Goal: Navigation & Orientation: Find specific page/section

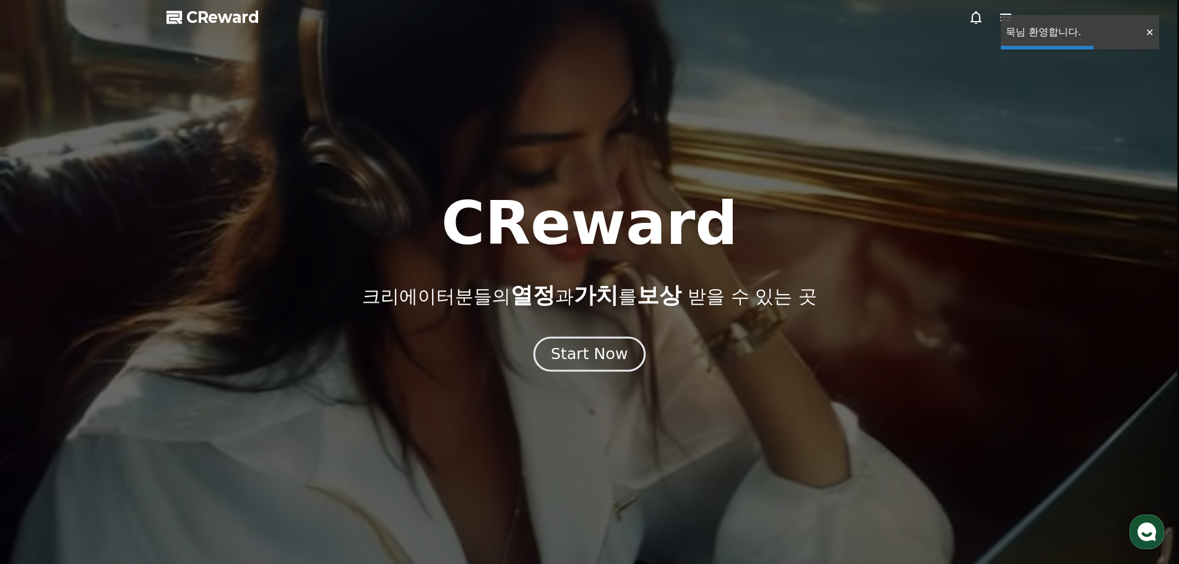
click at [594, 365] on button "Start Now" at bounding box center [589, 353] width 112 height 35
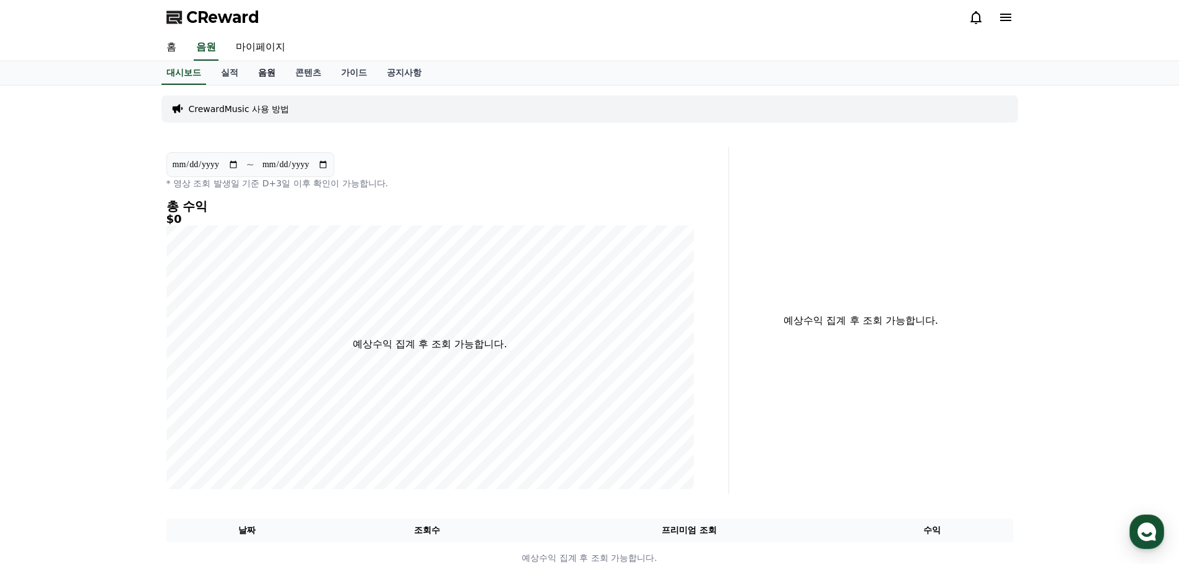
click at [278, 75] on link "음원" at bounding box center [266, 73] width 37 height 24
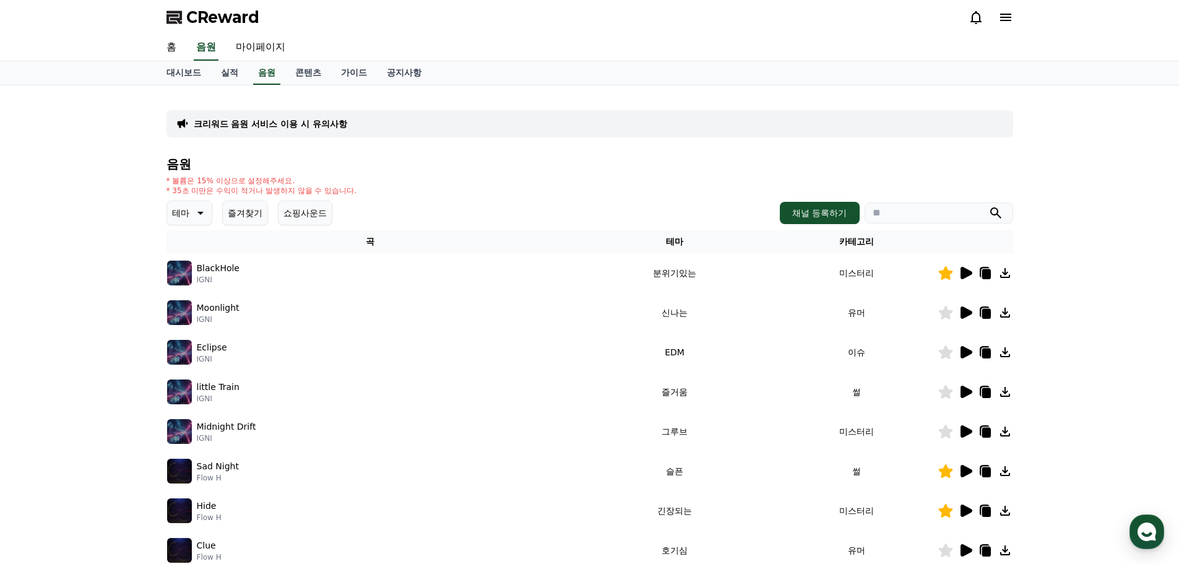
click at [968, 273] on icon at bounding box center [966, 273] width 12 height 12
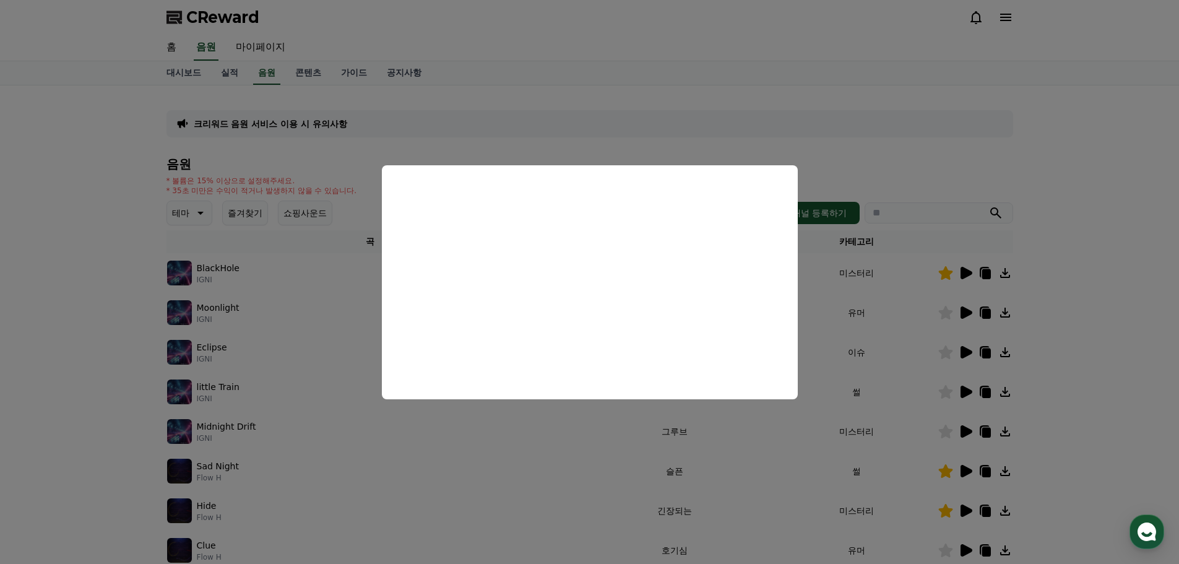
click at [1031, 156] on button "close modal" at bounding box center [589, 282] width 1179 height 564
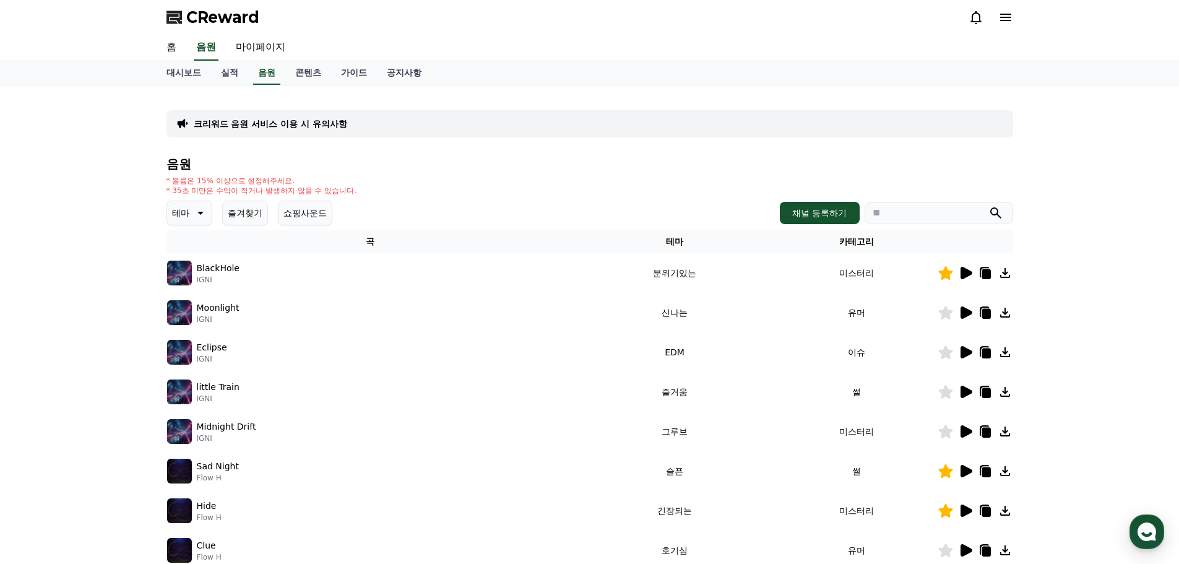
click at [968, 310] on icon at bounding box center [966, 312] width 12 height 12
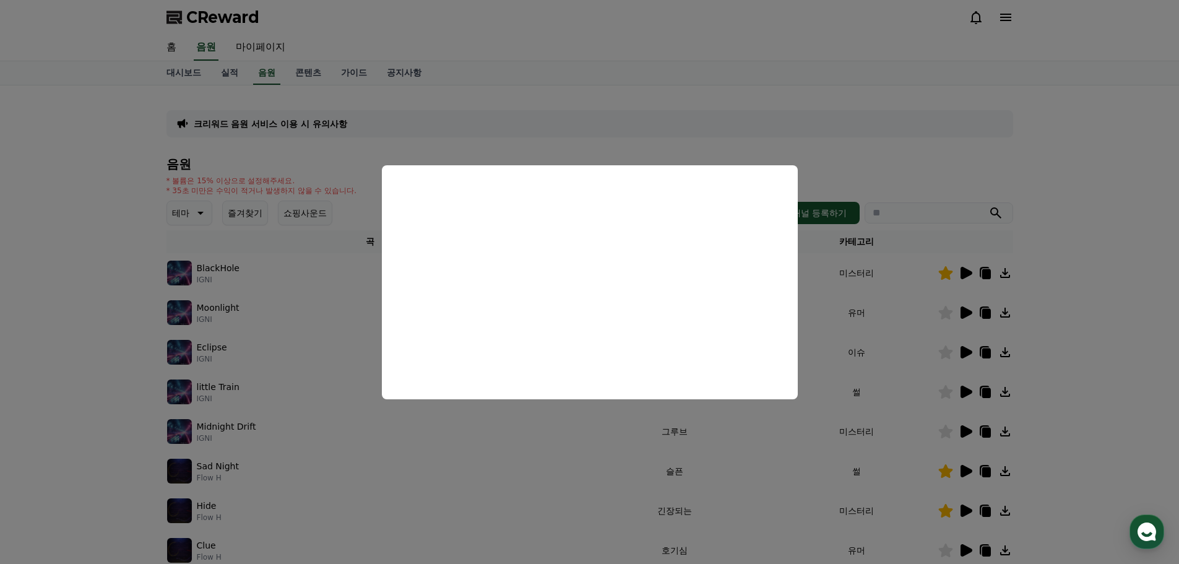
click at [872, 350] on button "close modal" at bounding box center [589, 282] width 1179 height 564
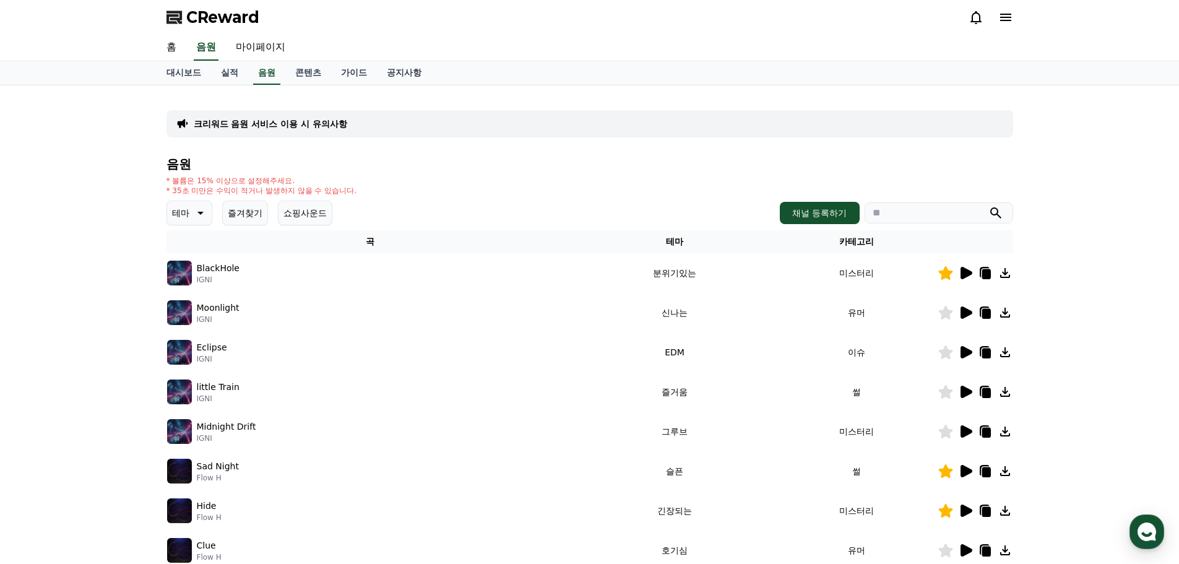
click at [967, 350] on icon at bounding box center [966, 352] width 12 height 12
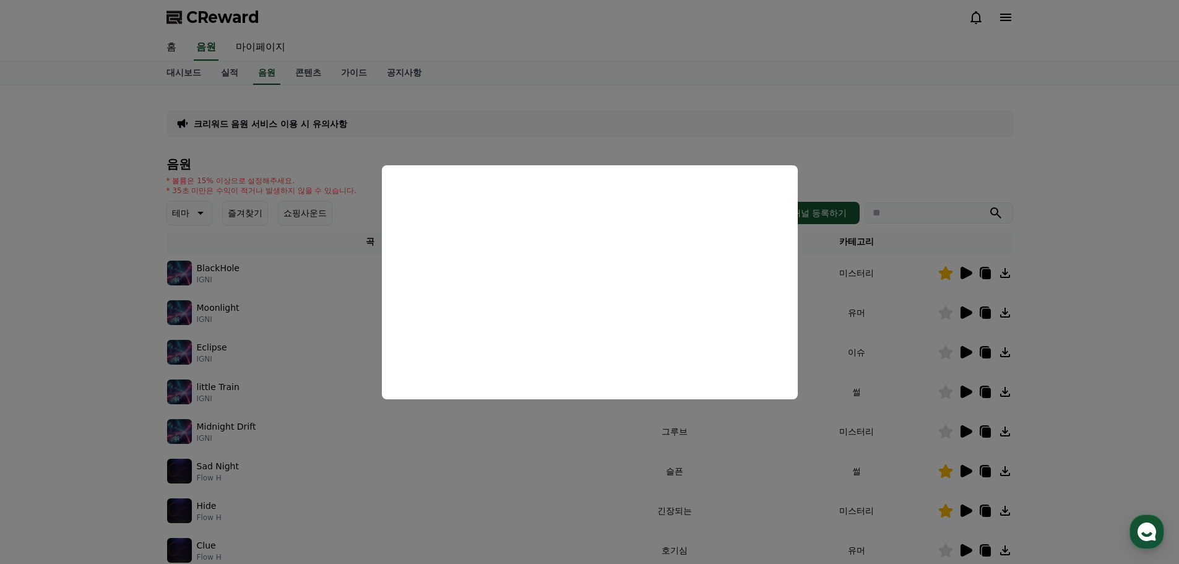
click at [1059, 366] on button "close modal" at bounding box center [589, 282] width 1179 height 564
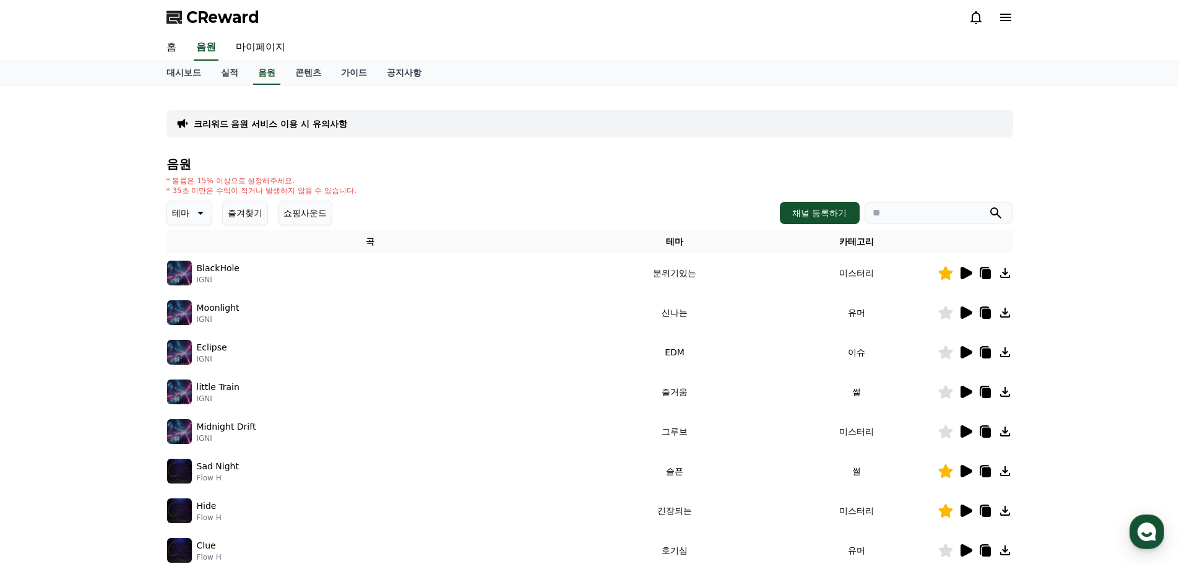
click at [967, 394] on icon at bounding box center [966, 391] width 12 height 12
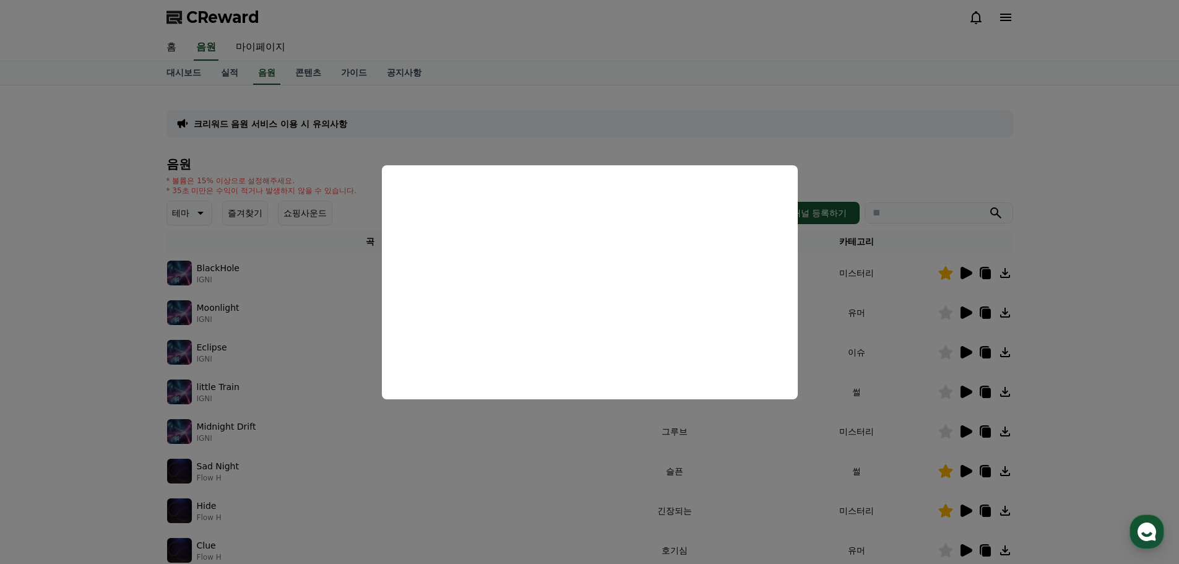
click at [939, 343] on button "close modal" at bounding box center [589, 282] width 1179 height 564
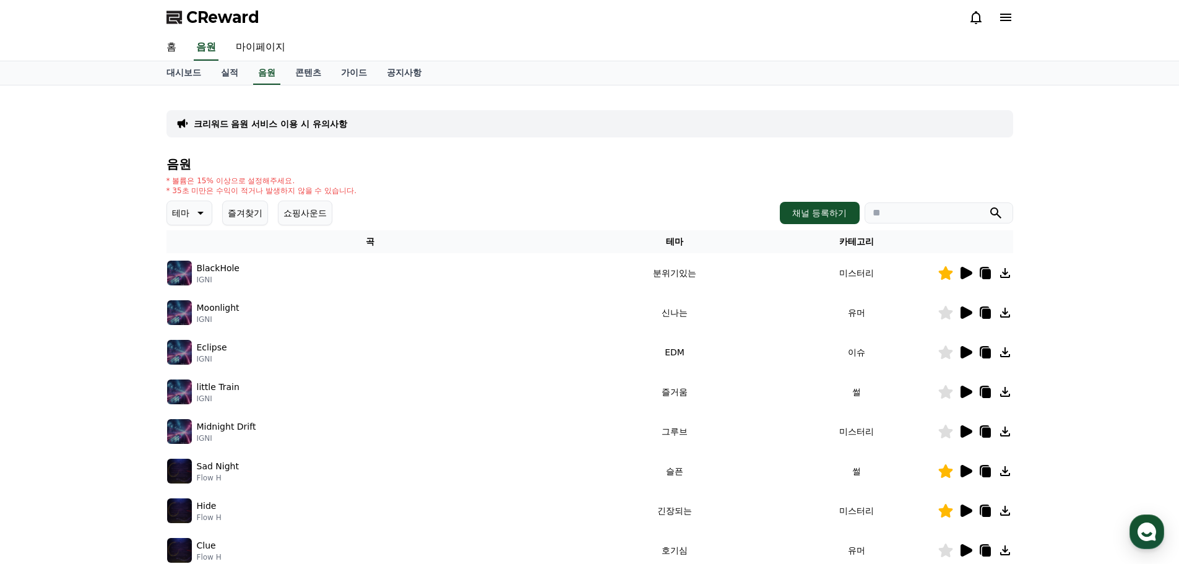
click at [968, 433] on icon at bounding box center [966, 431] width 12 height 12
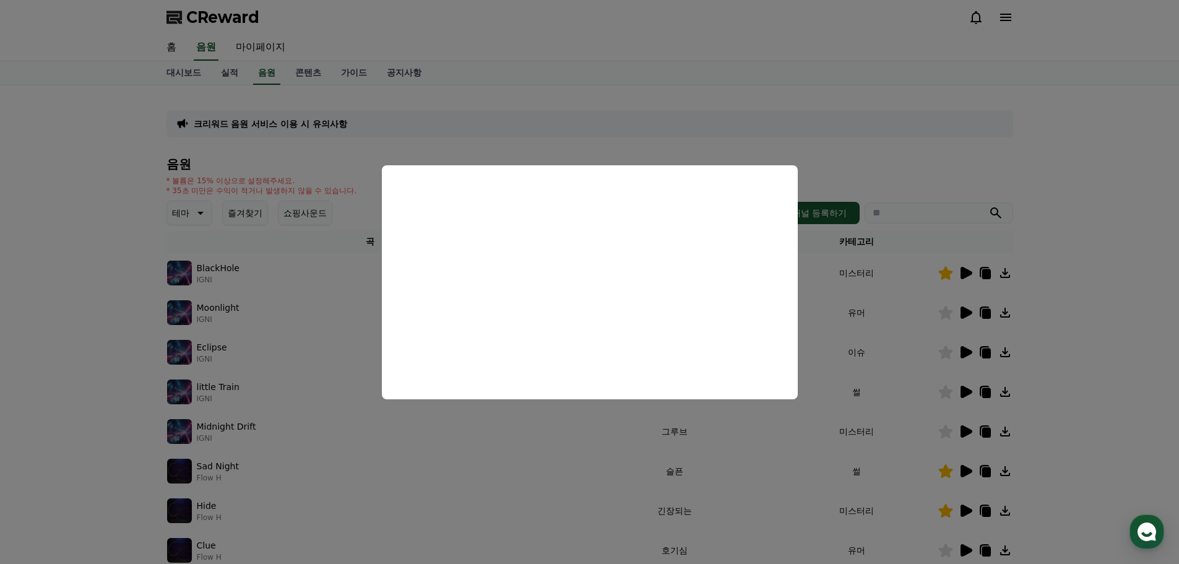
click at [903, 410] on button "close modal" at bounding box center [589, 282] width 1179 height 564
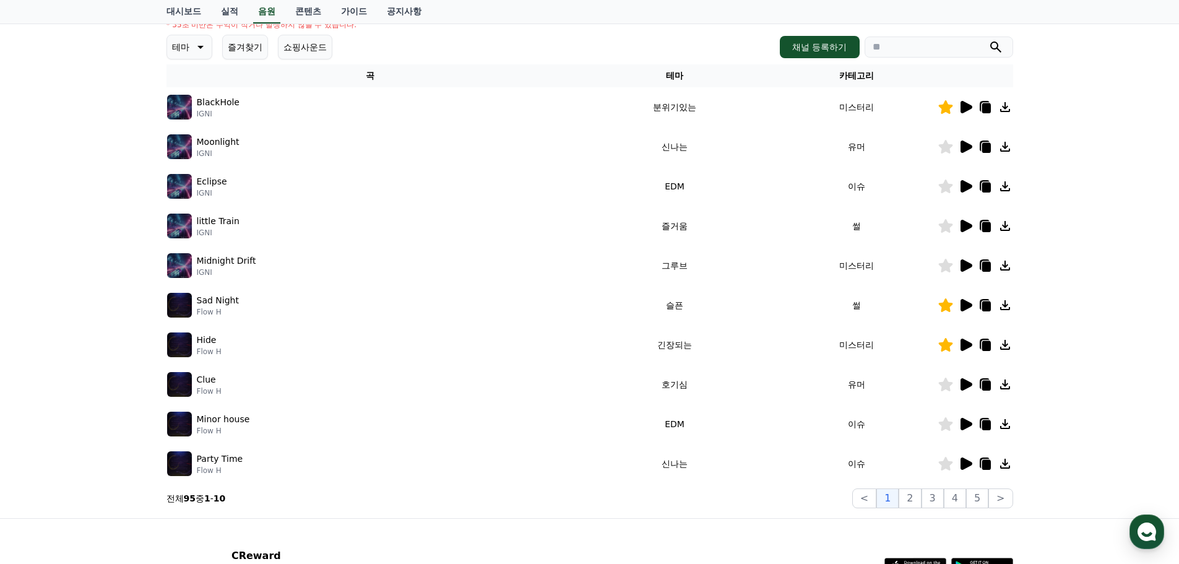
scroll to position [186, 0]
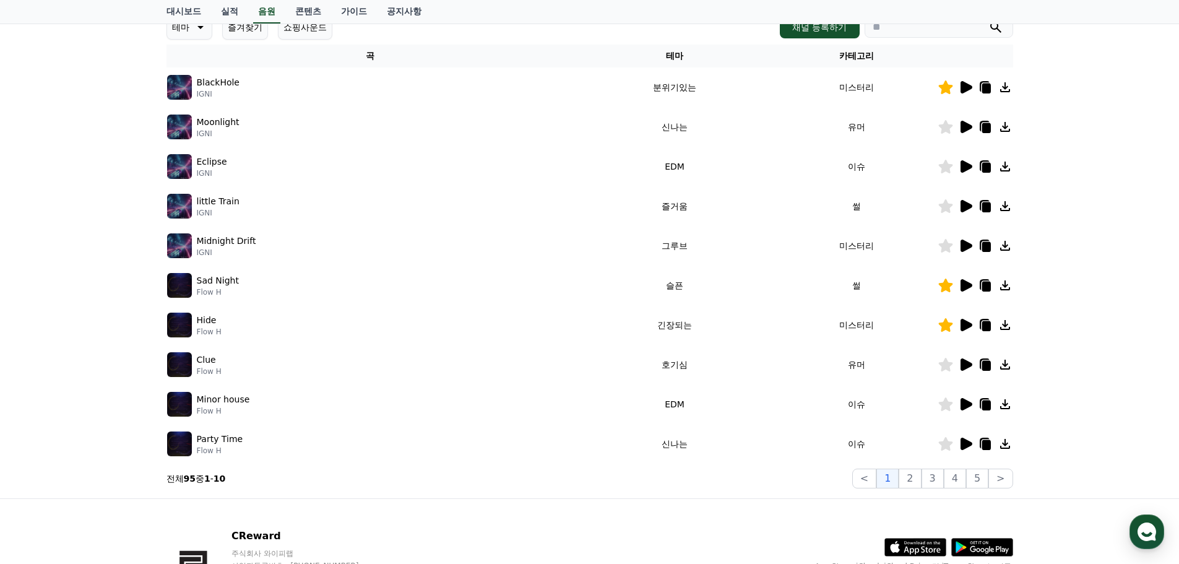
click at [962, 329] on icon at bounding box center [966, 325] width 12 height 12
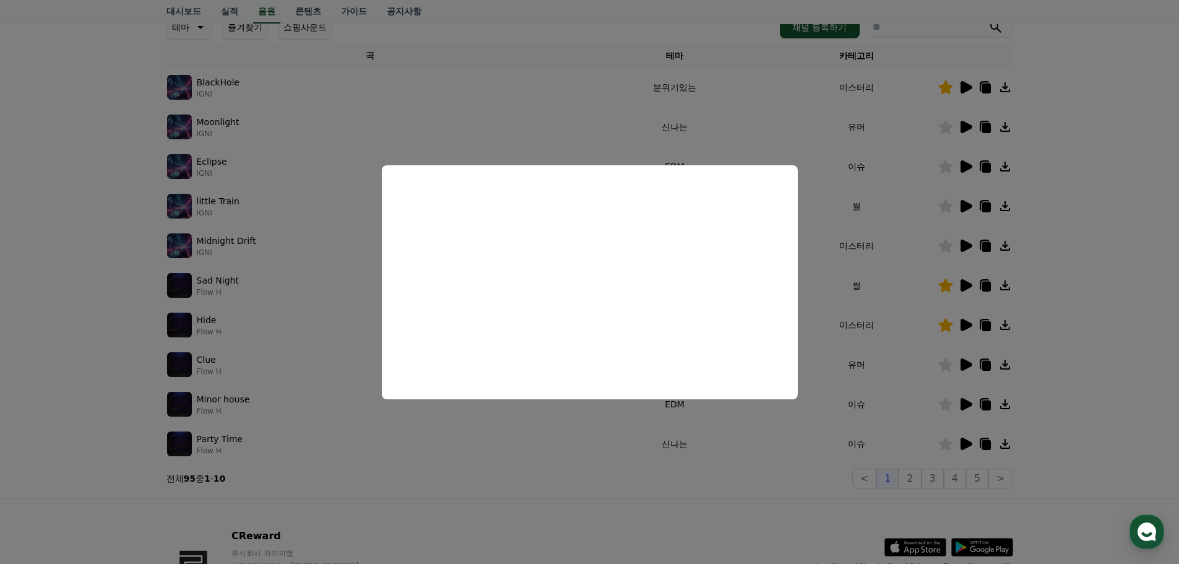
click at [957, 345] on button "close modal" at bounding box center [589, 282] width 1179 height 564
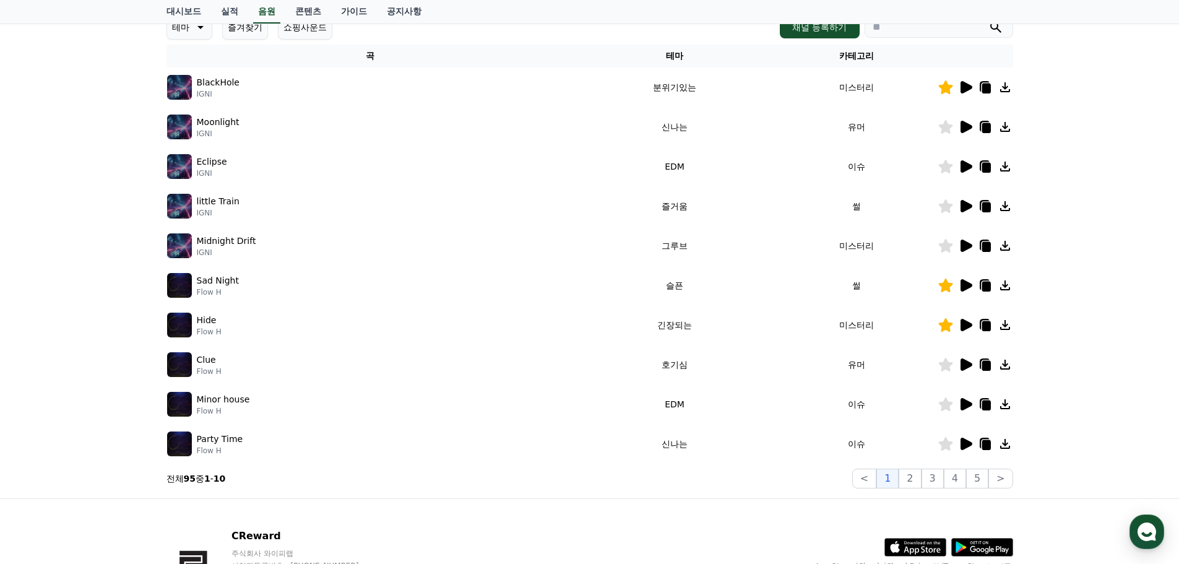
click at [969, 408] on icon at bounding box center [965, 404] width 15 height 15
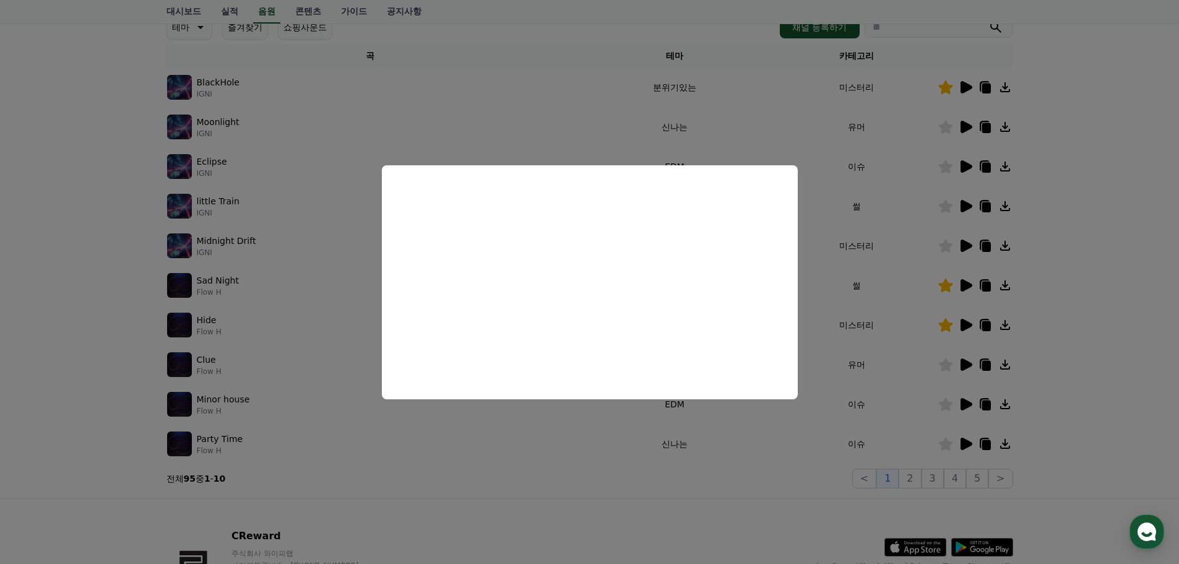
click at [862, 320] on button "close modal" at bounding box center [589, 282] width 1179 height 564
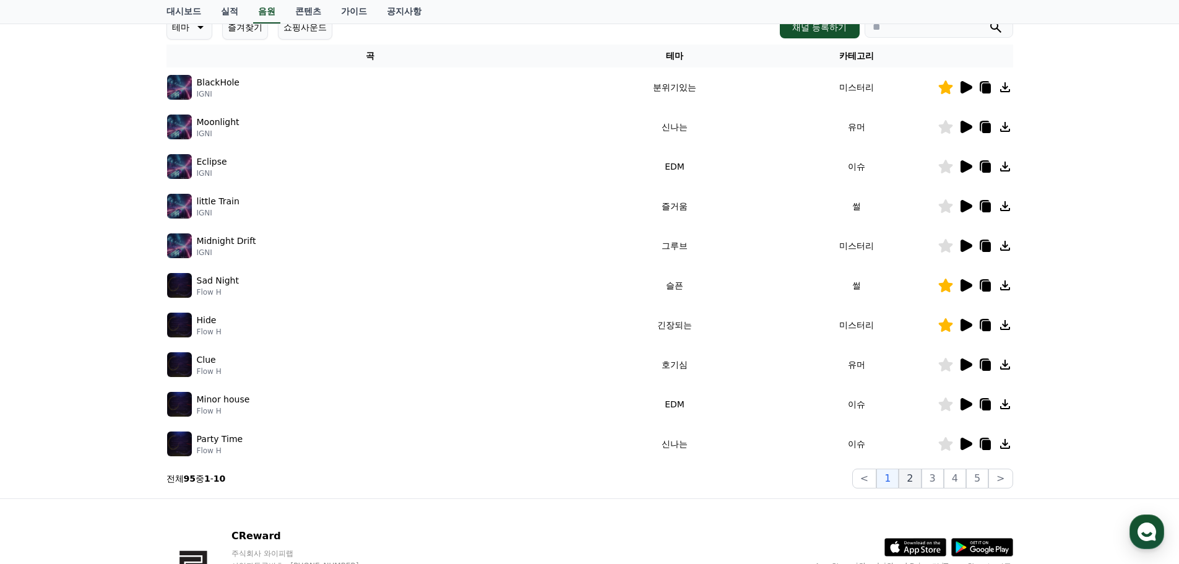
click at [919, 479] on button "2" at bounding box center [909, 478] width 22 height 20
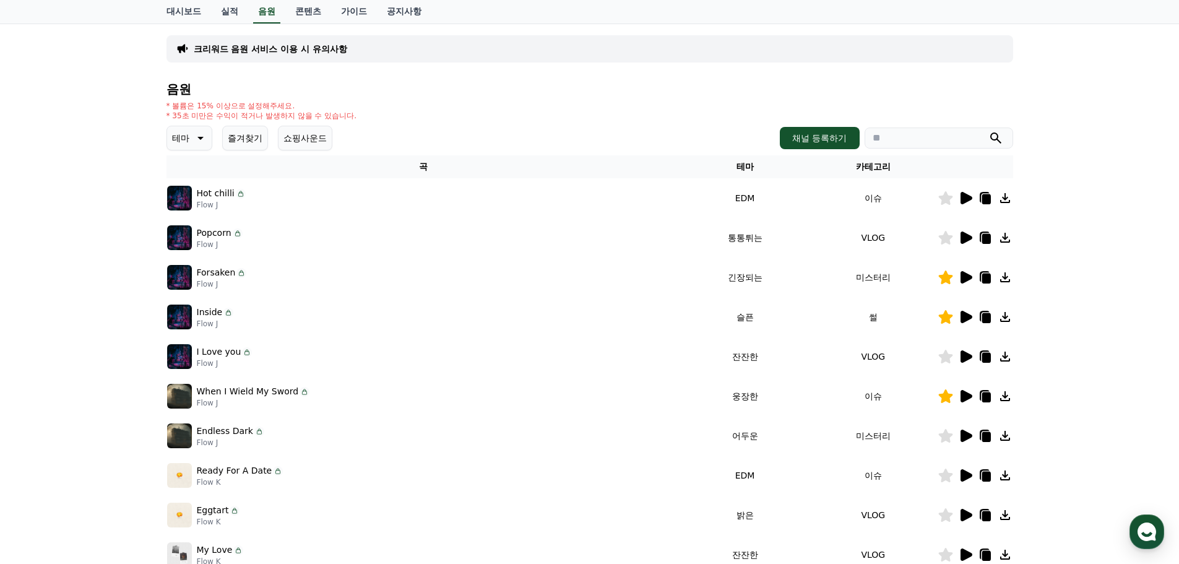
scroll to position [62, 0]
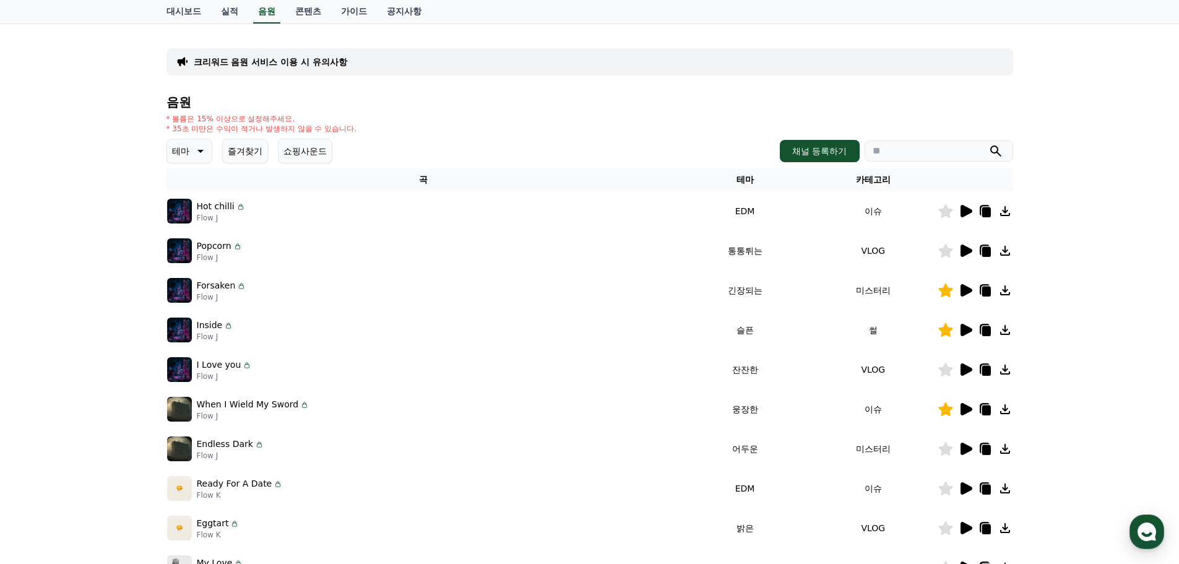
click at [963, 211] on icon at bounding box center [966, 211] width 12 height 12
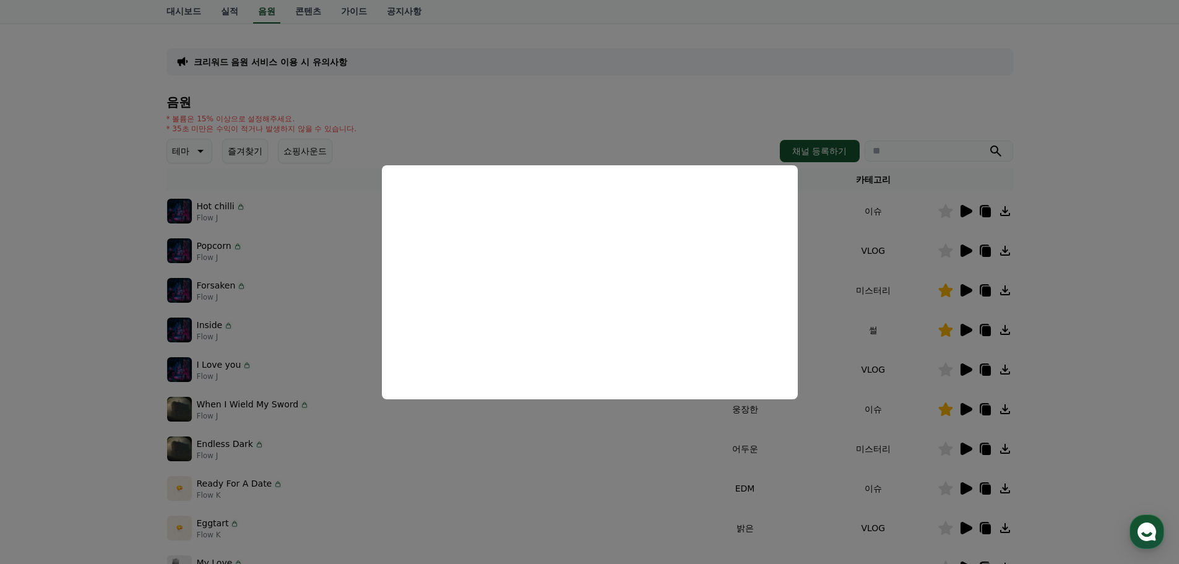
click at [918, 305] on button "close modal" at bounding box center [589, 282] width 1179 height 564
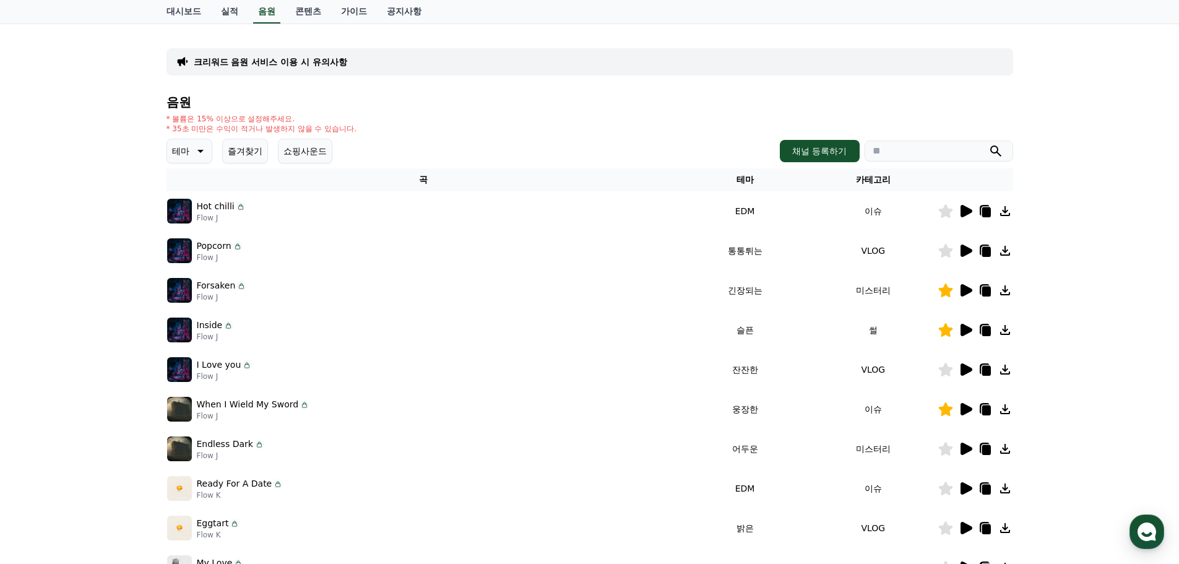
click at [962, 257] on icon at bounding box center [965, 250] width 15 height 15
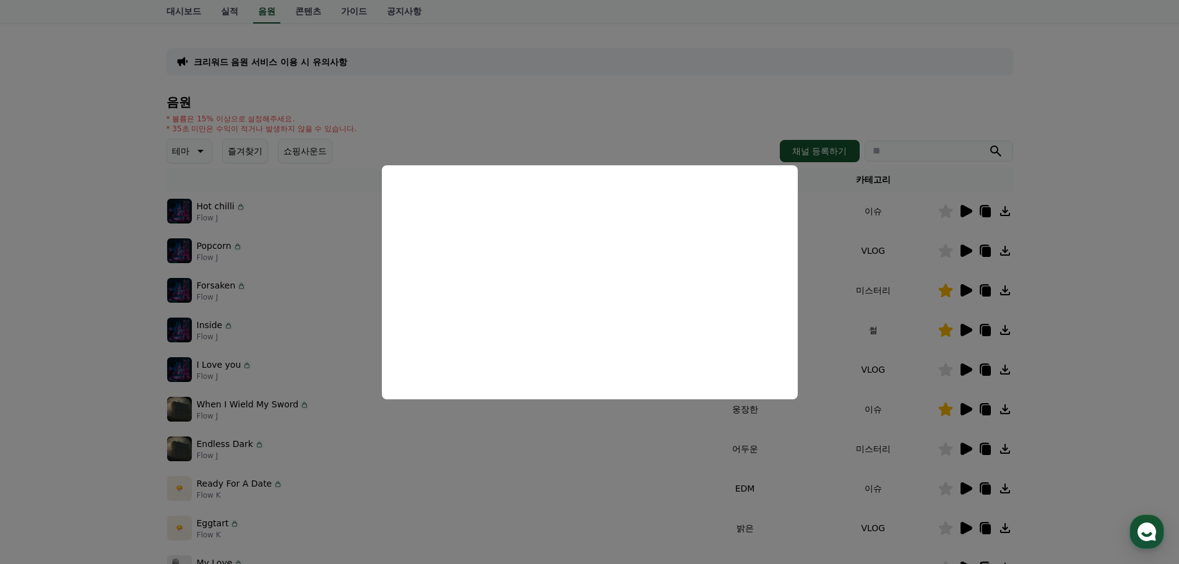
click at [980, 295] on button "close modal" at bounding box center [589, 282] width 1179 height 564
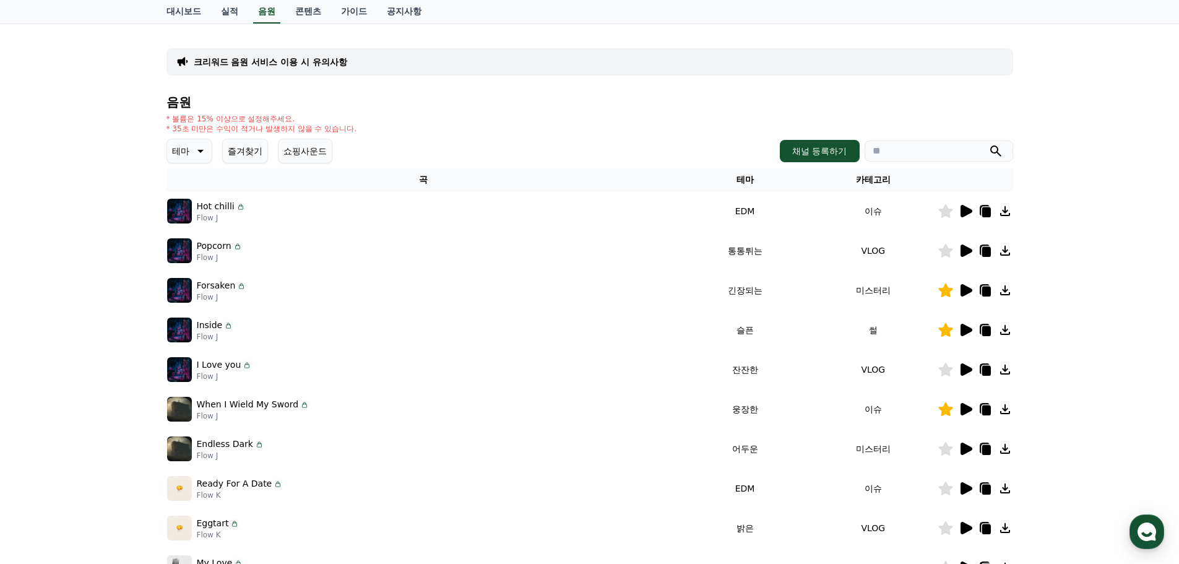
click at [962, 290] on icon at bounding box center [966, 290] width 12 height 12
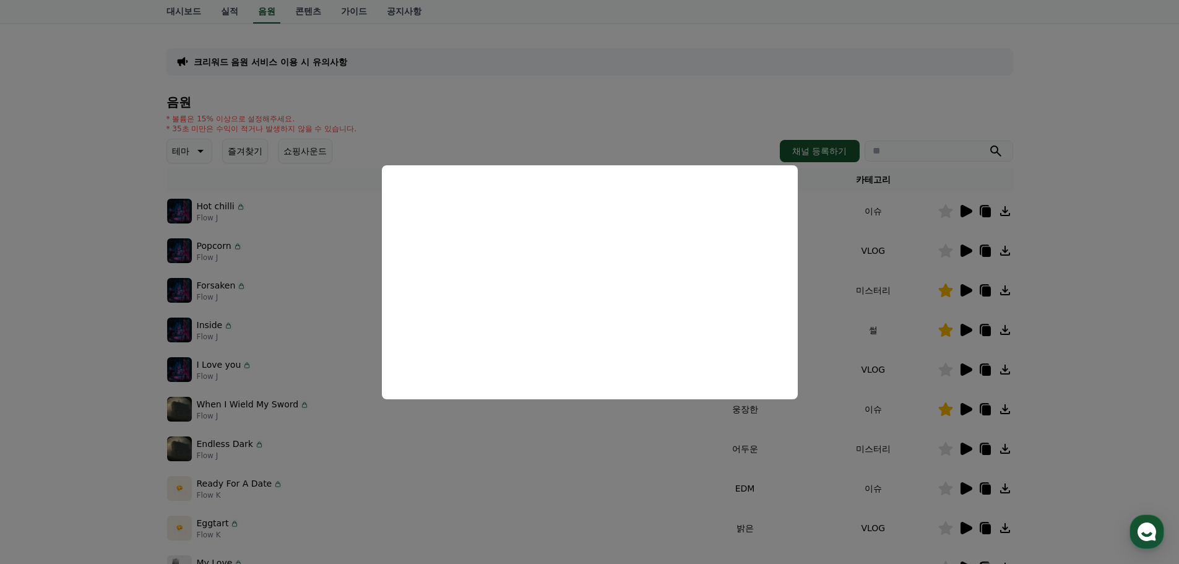
click at [871, 359] on button "close modal" at bounding box center [589, 282] width 1179 height 564
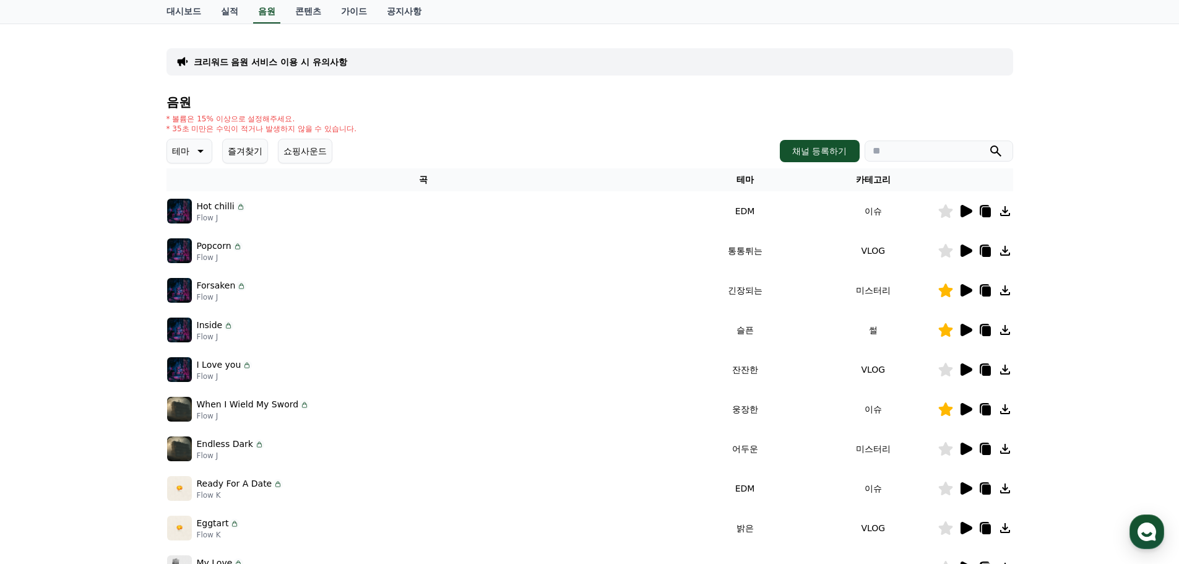
click at [965, 331] on icon at bounding box center [966, 330] width 12 height 12
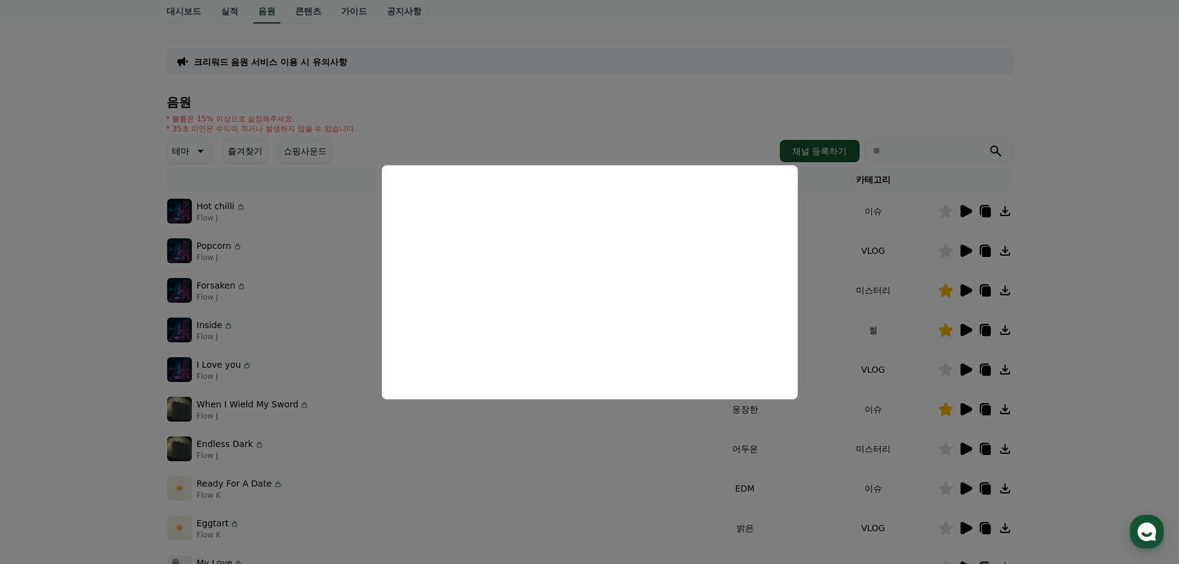
click at [919, 382] on button "close modal" at bounding box center [589, 282] width 1179 height 564
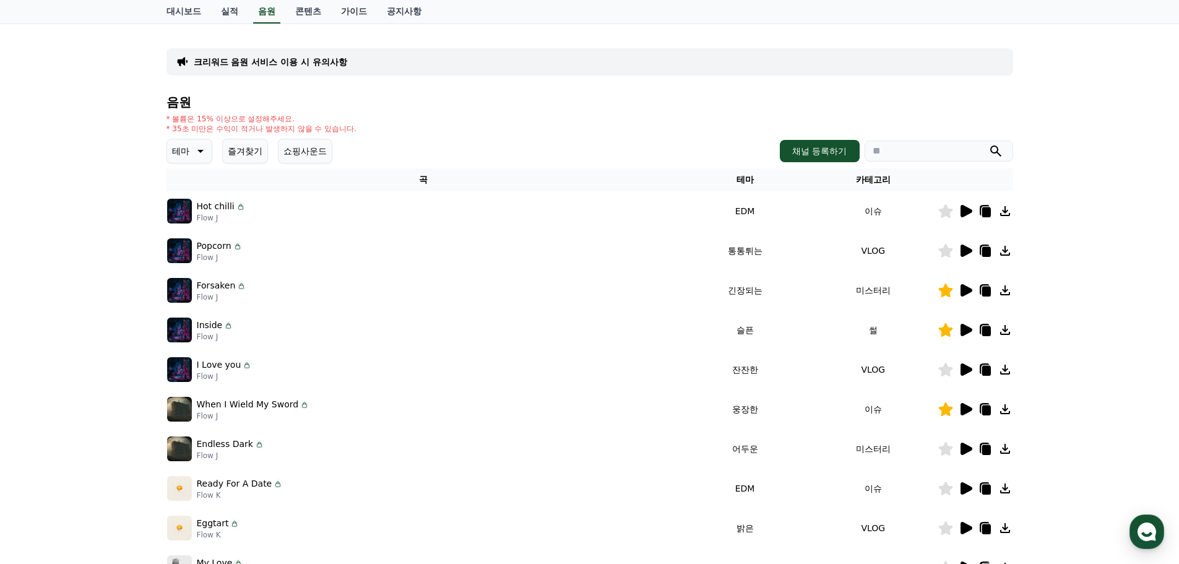
click at [964, 371] on icon at bounding box center [966, 369] width 12 height 12
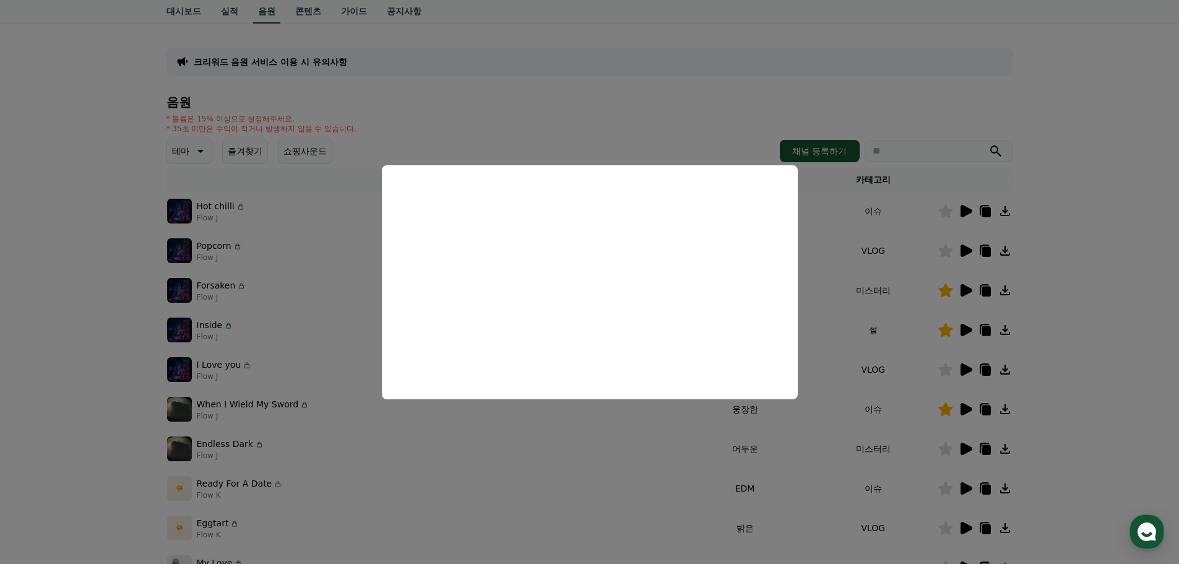
click at [879, 395] on button "close modal" at bounding box center [589, 282] width 1179 height 564
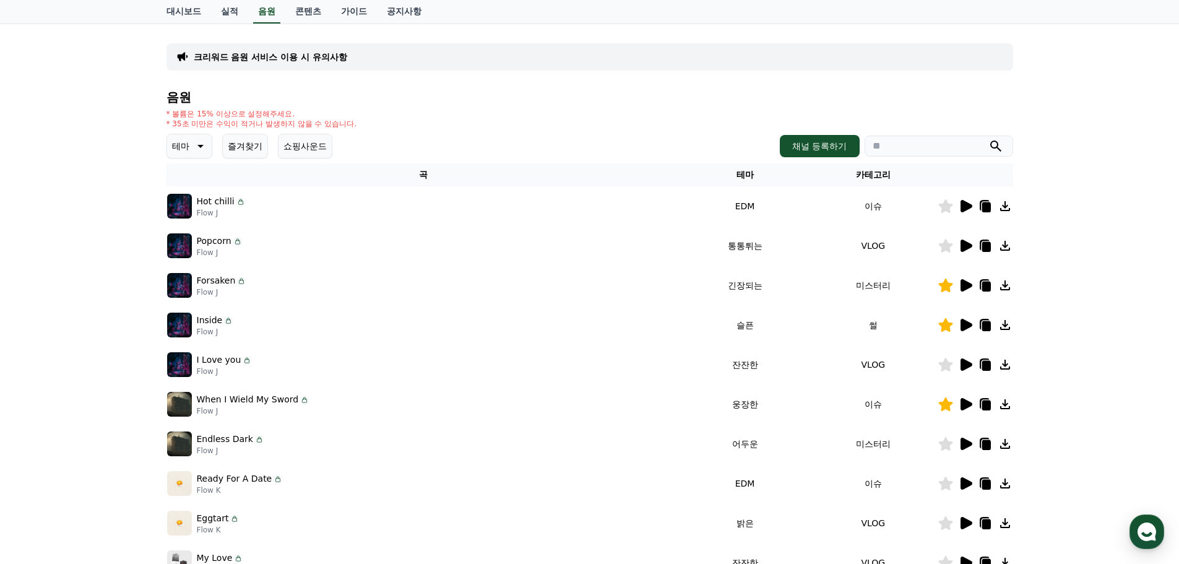
scroll to position [124, 0]
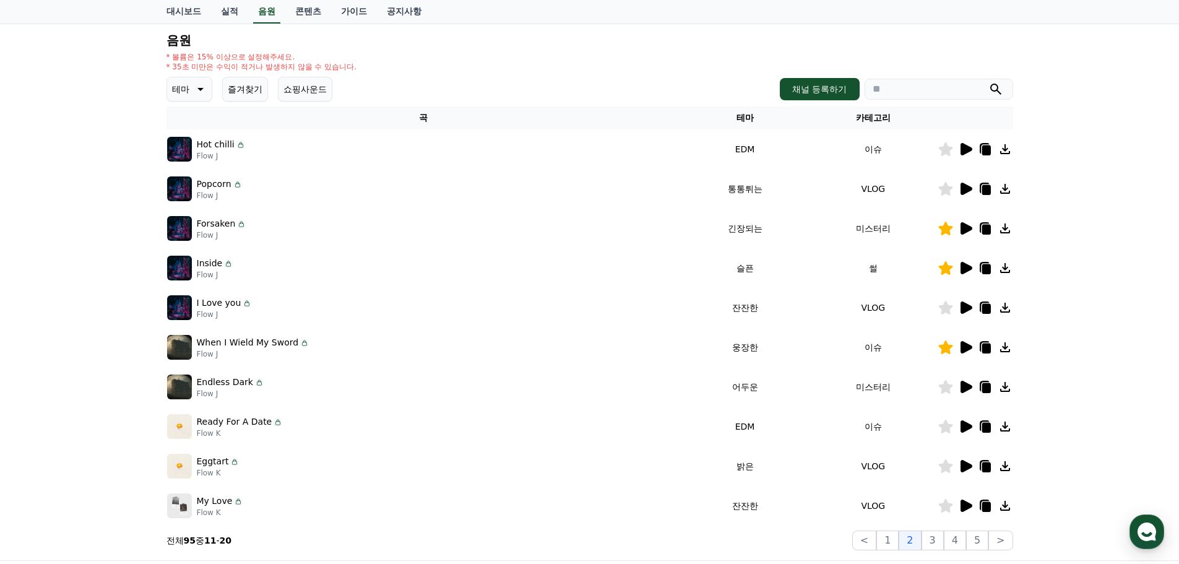
click at [963, 389] on icon at bounding box center [966, 387] width 12 height 12
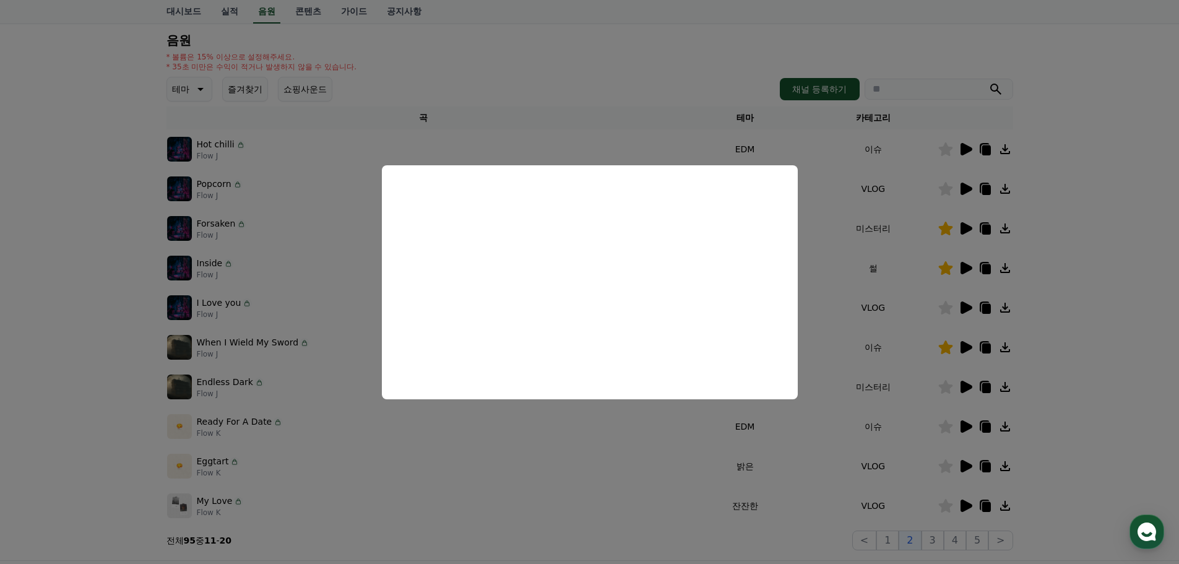
click at [952, 390] on button "close modal" at bounding box center [589, 282] width 1179 height 564
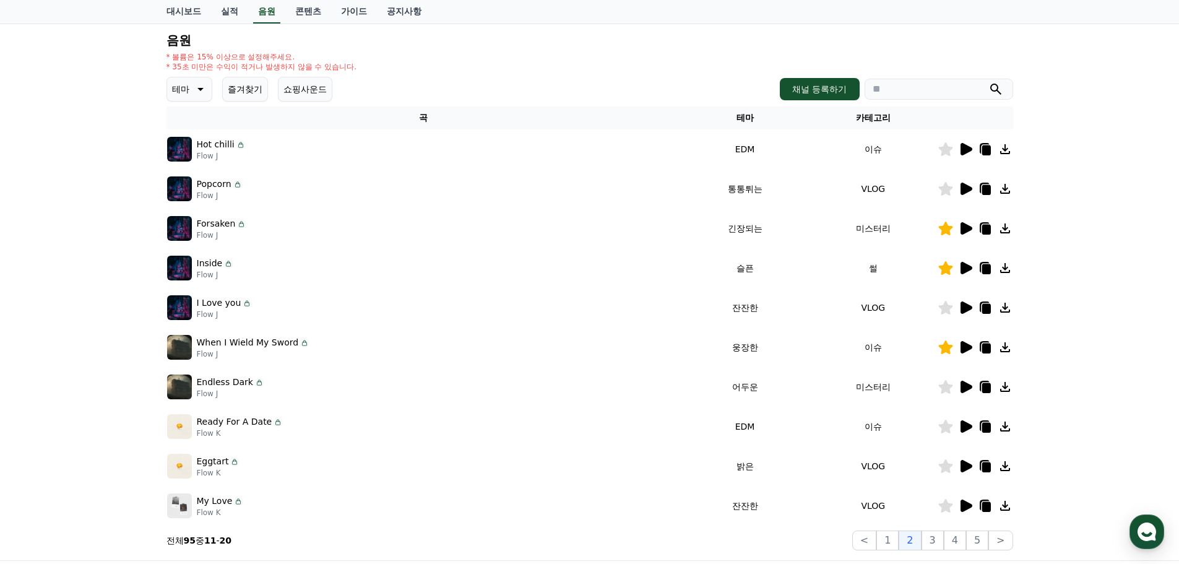
click at [963, 344] on icon at bounding box center [966, 347] width 12 height 12
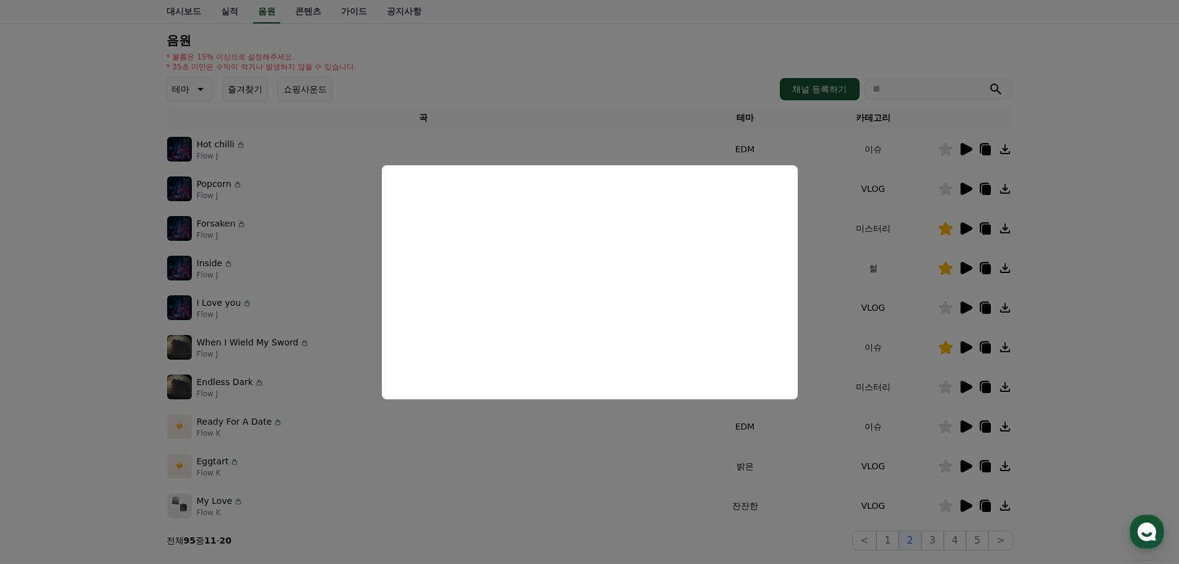
click at [863, 385] on button "close modal" at bounding box center [589, 282] width 1179 height 564
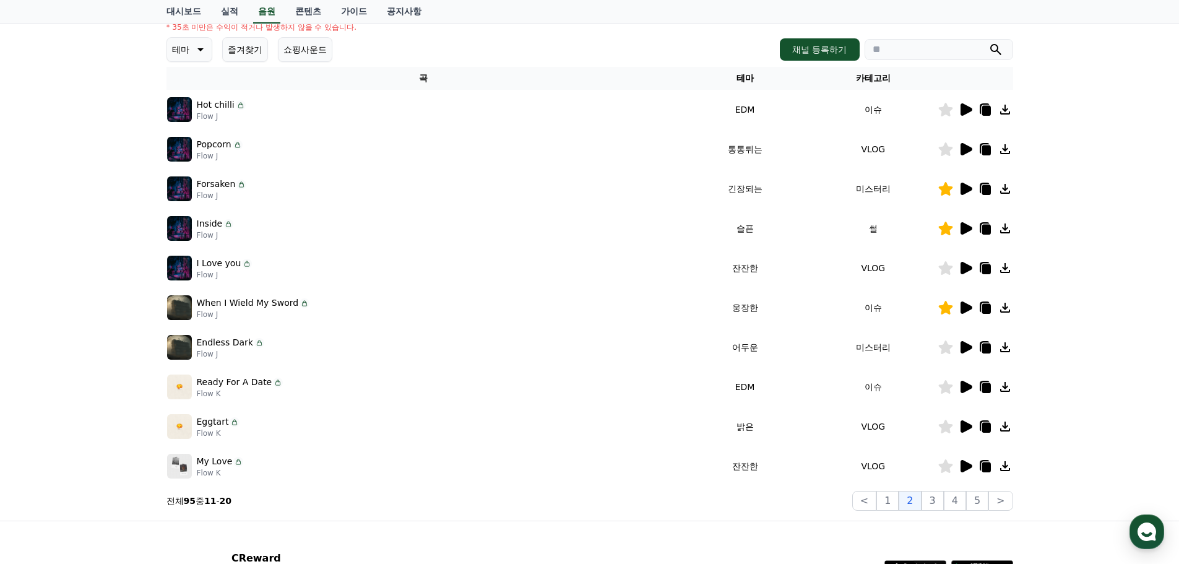
scroll to position [247, 0]
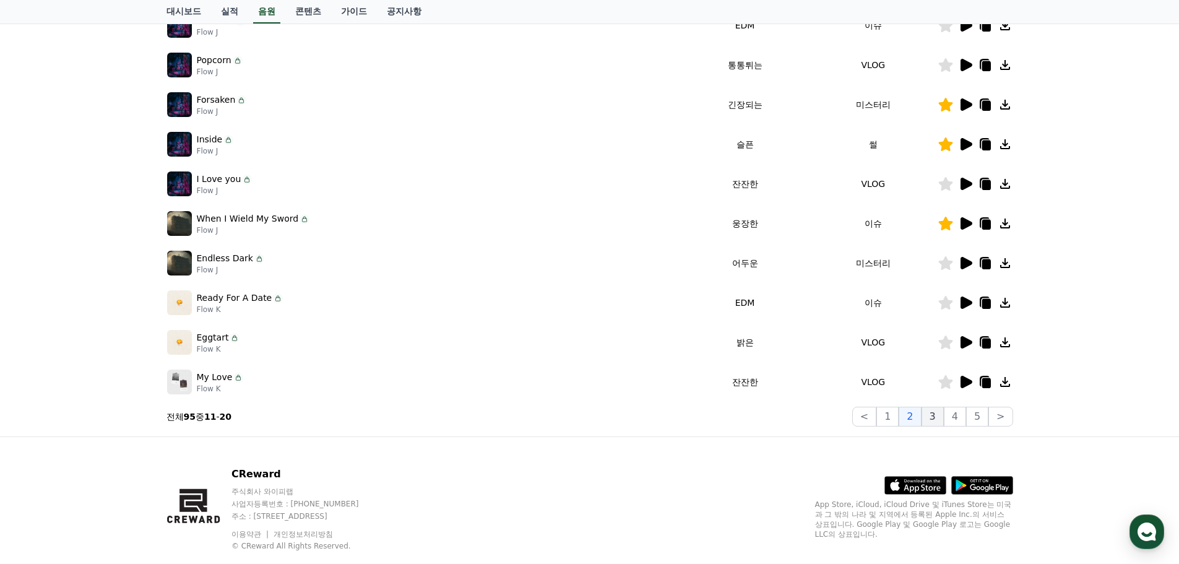
click at [940, 420] on button "3" at bounding box center [932, 417] width 22 height 20
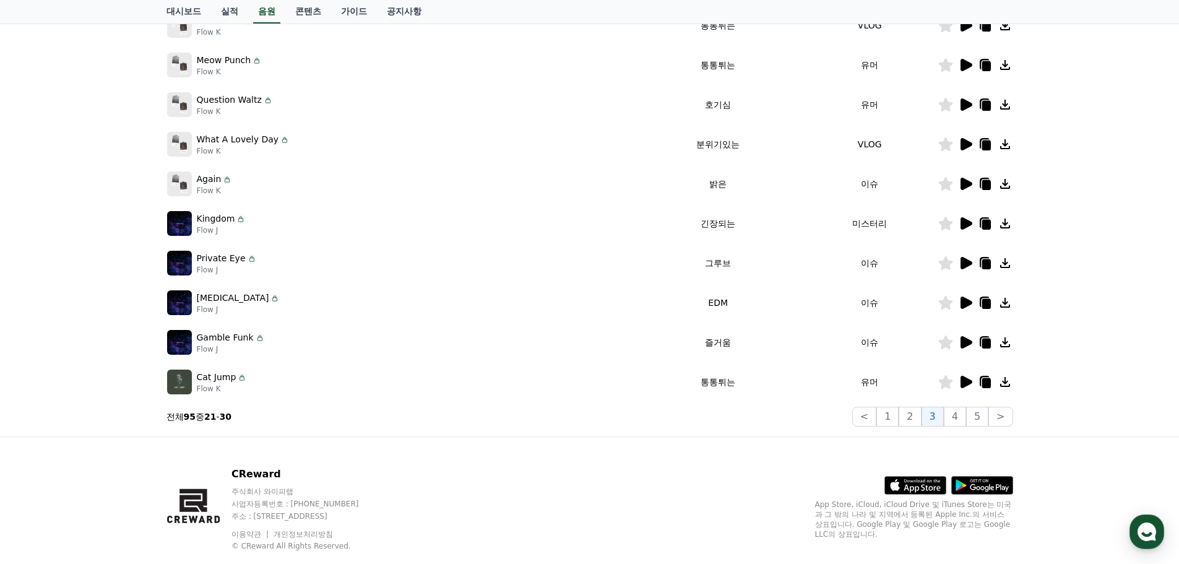
scroll to position [62, 0]
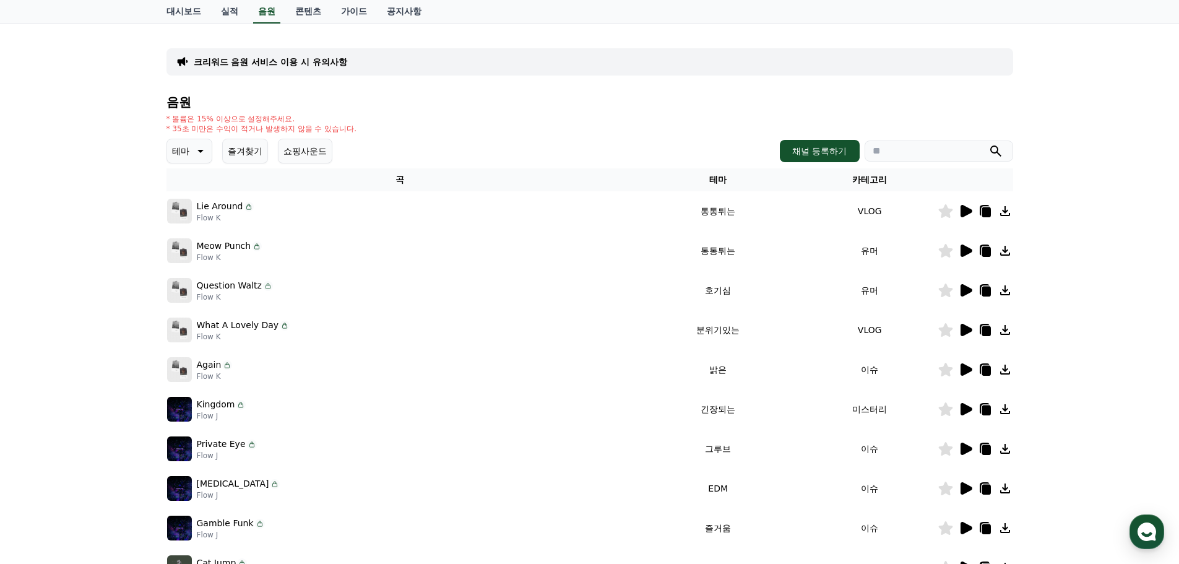
click at [962, 330] on icon at bounding box center [966, 330] width 12 height 12
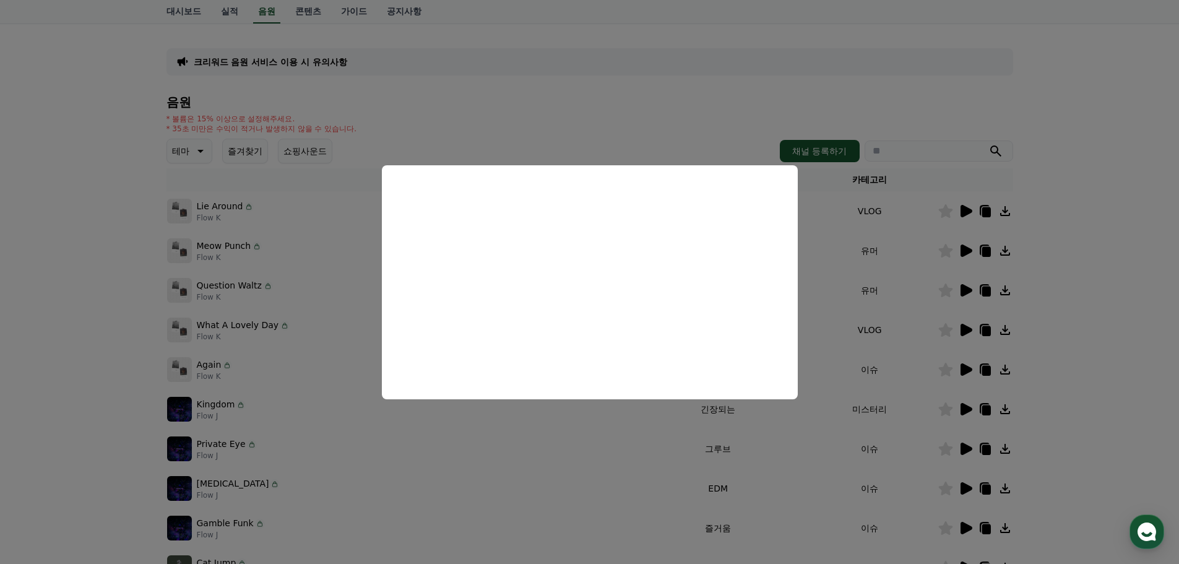
click at [913, 293] on button "close modal" at bounding box center [589, 282] width 1179 height 564
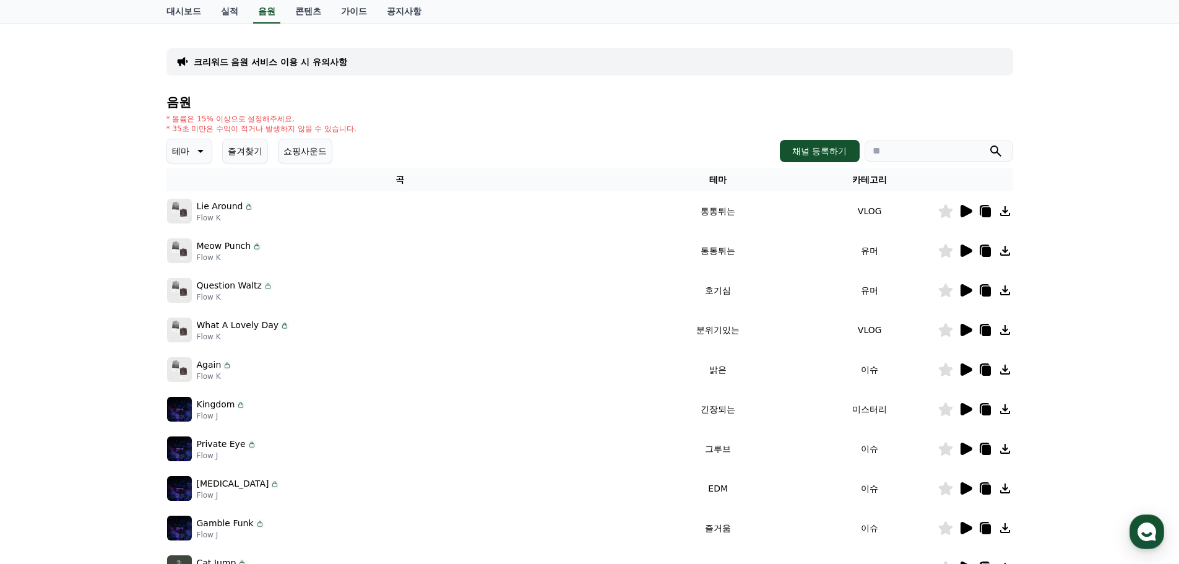
click at [960, 407] on icon at bounding box center [965, 409] width 15 height 15
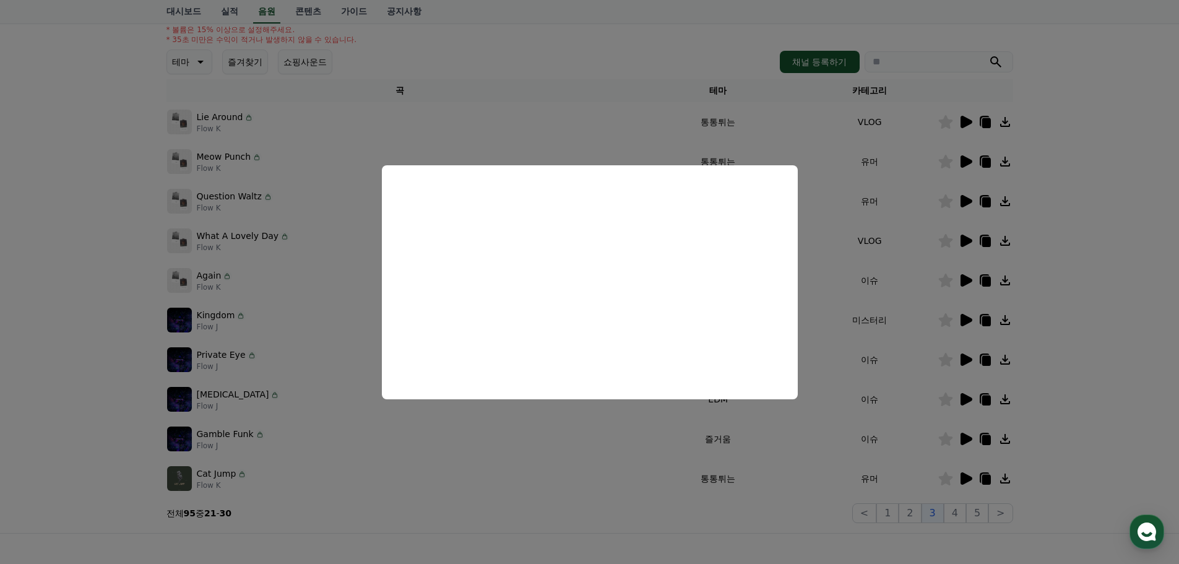
scroll to position [186, 0]
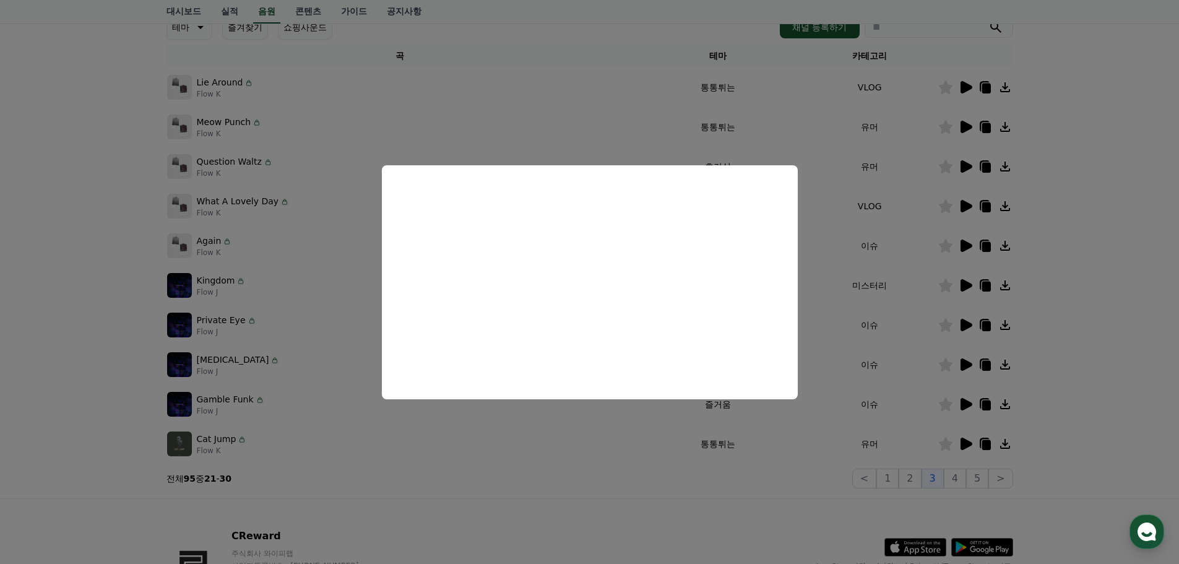
click at [942, 296] on button "close modal" at bounding box center [589, 282] width 1179 height 564
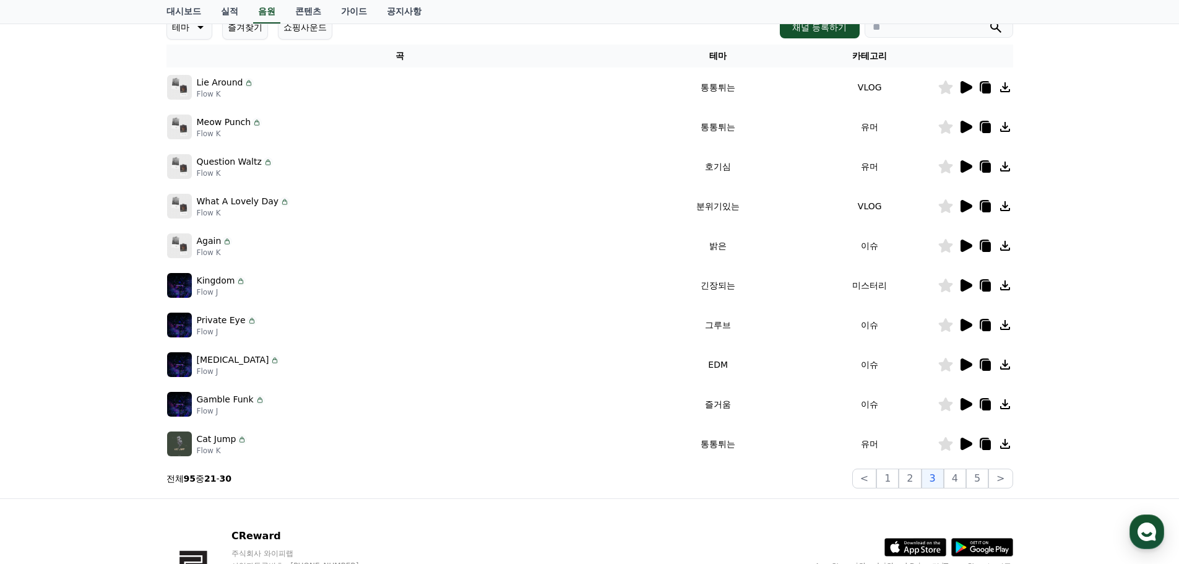
click at [964, 324] on icon at bounding box center [966, 325] width 12 height 12
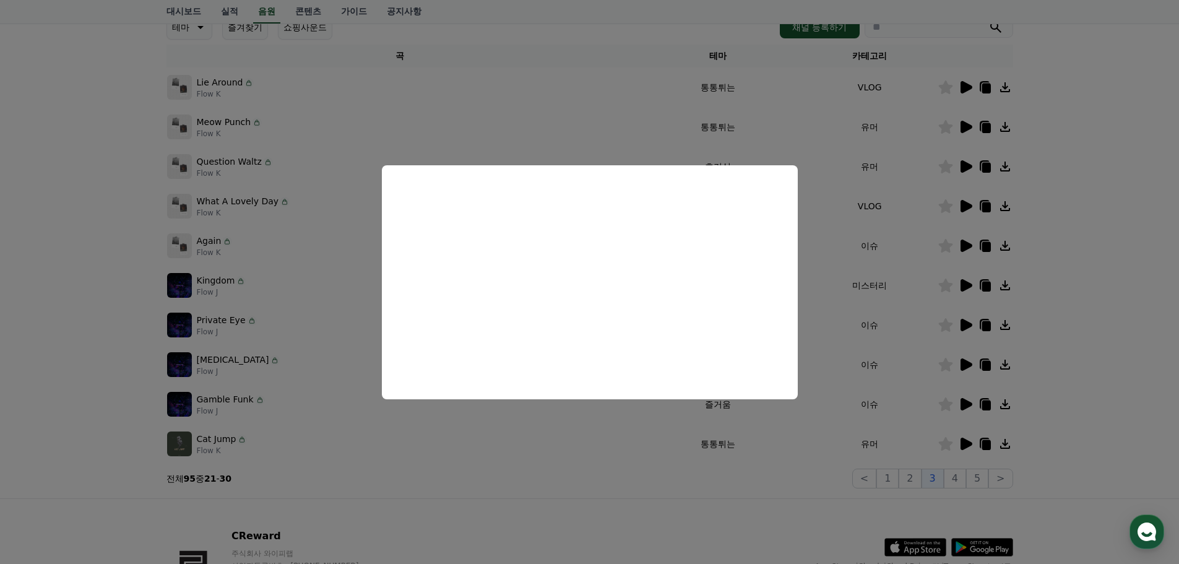
drag, startPoint x: 890, startPoint y: 306, endPoint x: 906, endPoint y: 308, distance: 16.3
click at [892, 306] on button "close modal" at bounding box center [589, 282] width 1179 height 564
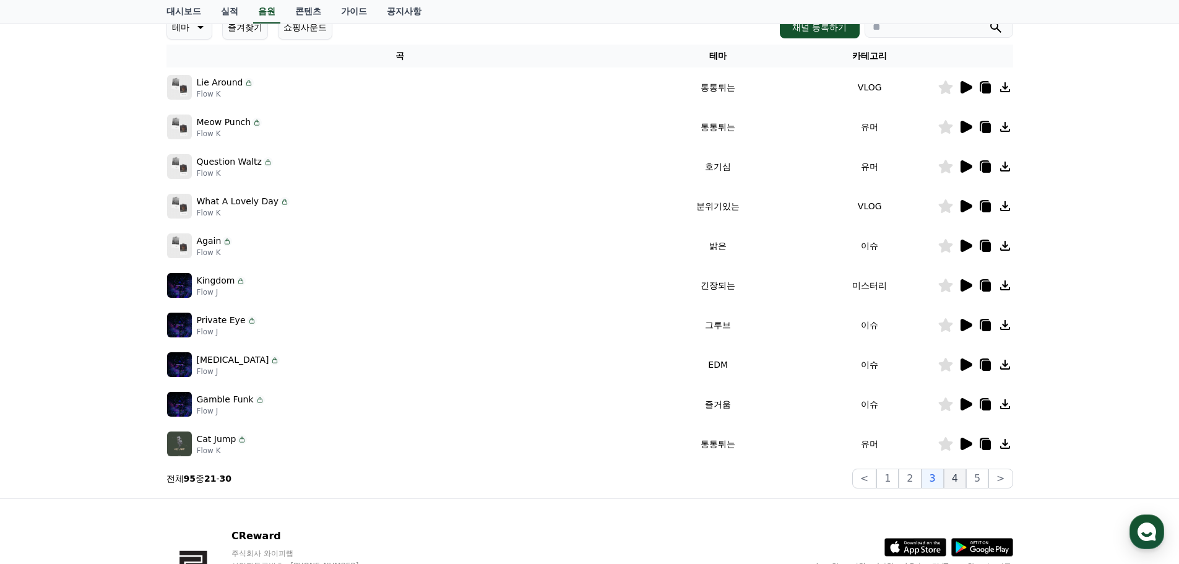
click at [956, 480] on button "4" at bounding box center [955, 478] width 22 height 20
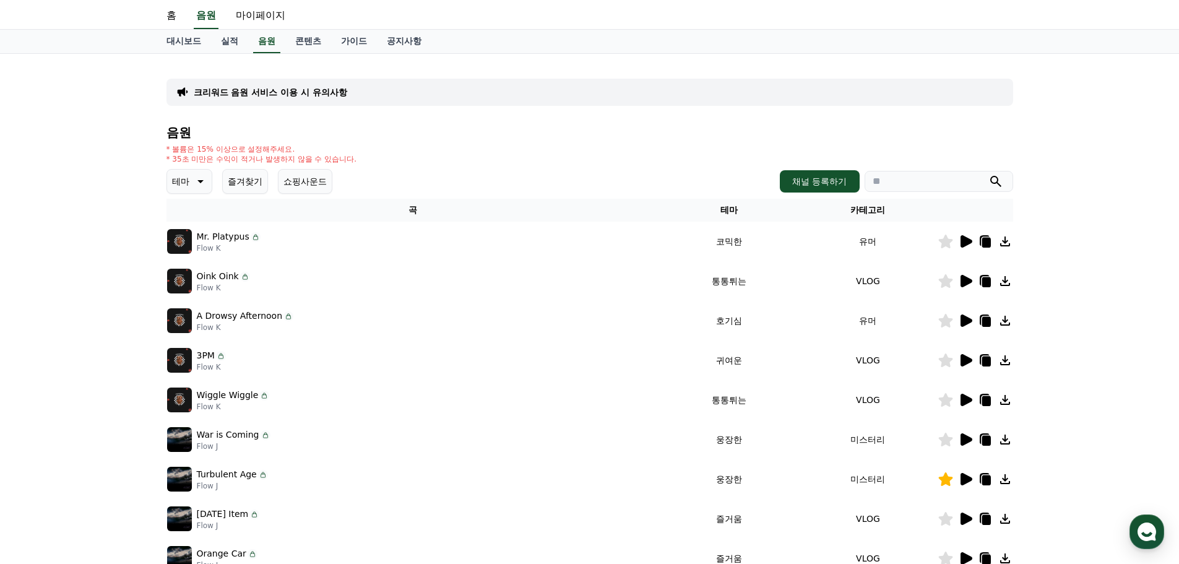
scroll to position [124, 0]
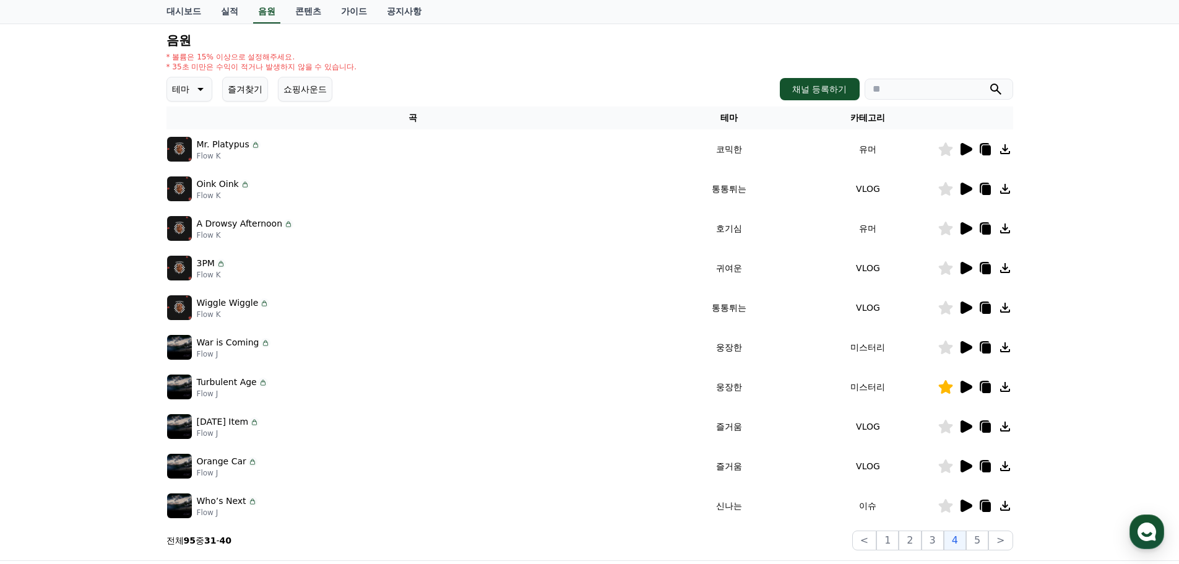
click at [960, 347] on icon at bounding box center [966, 347] width 12 height 12
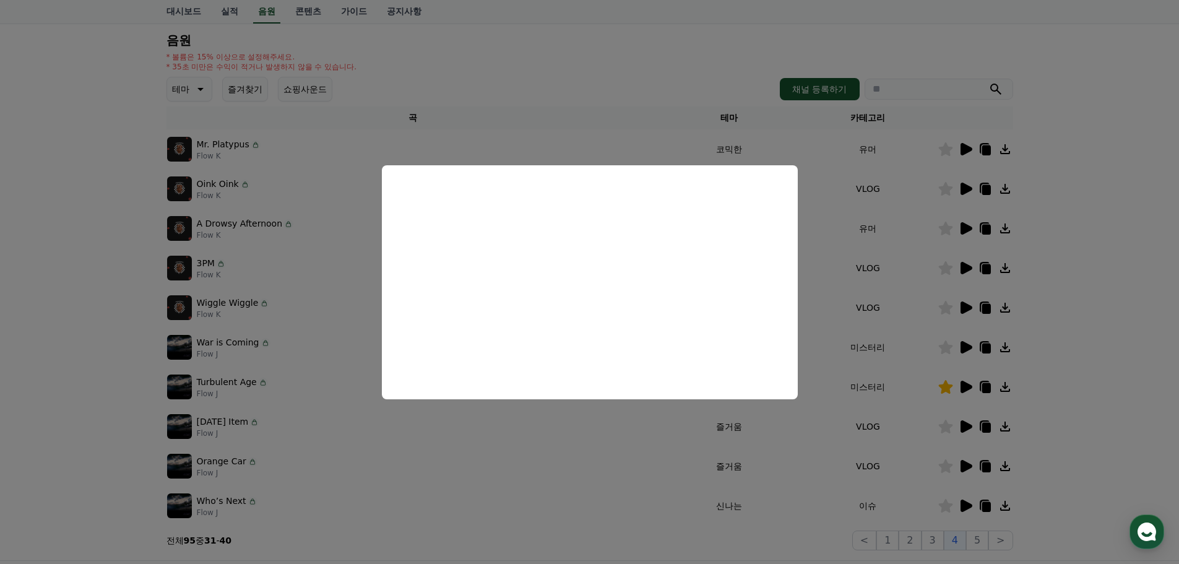
click at [946, 309] on button "close modal" at bounding box center [589, 282] width 1179 height 564
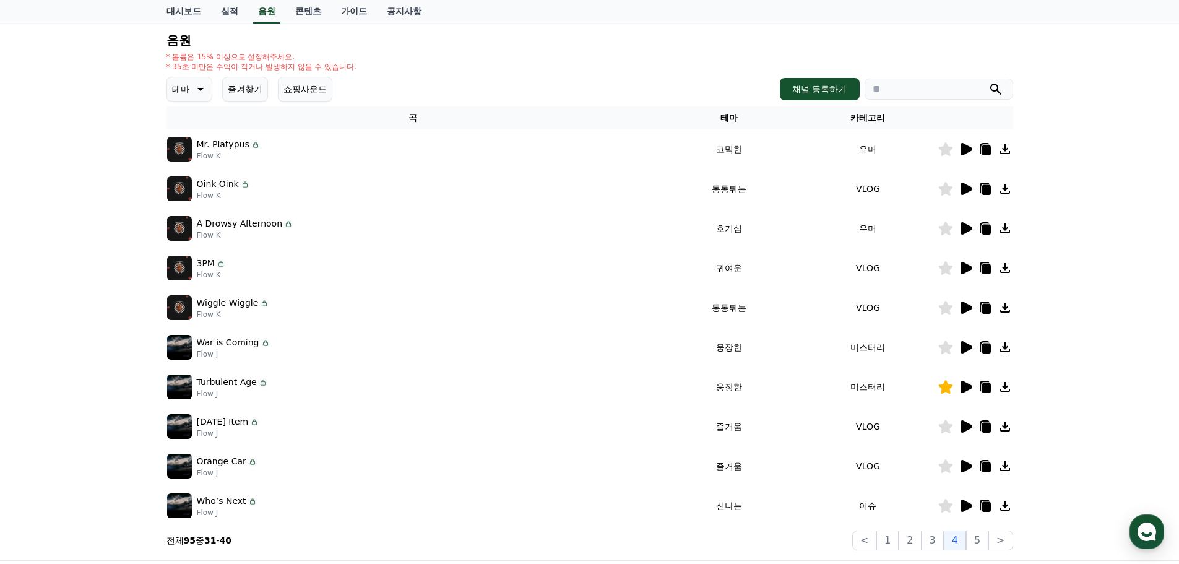
click at [970, 387] on icon at bounding box center [966, 387] width 12 height 12
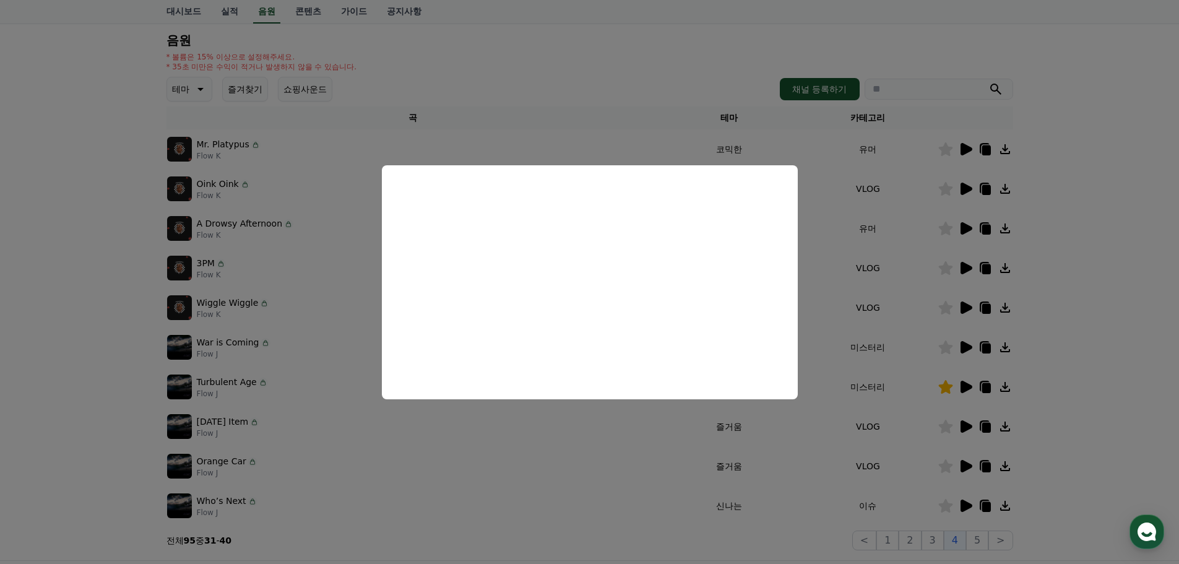
click at [940, 381] on button "close modal" at bounding box center [589, 282] width 1179 height 564
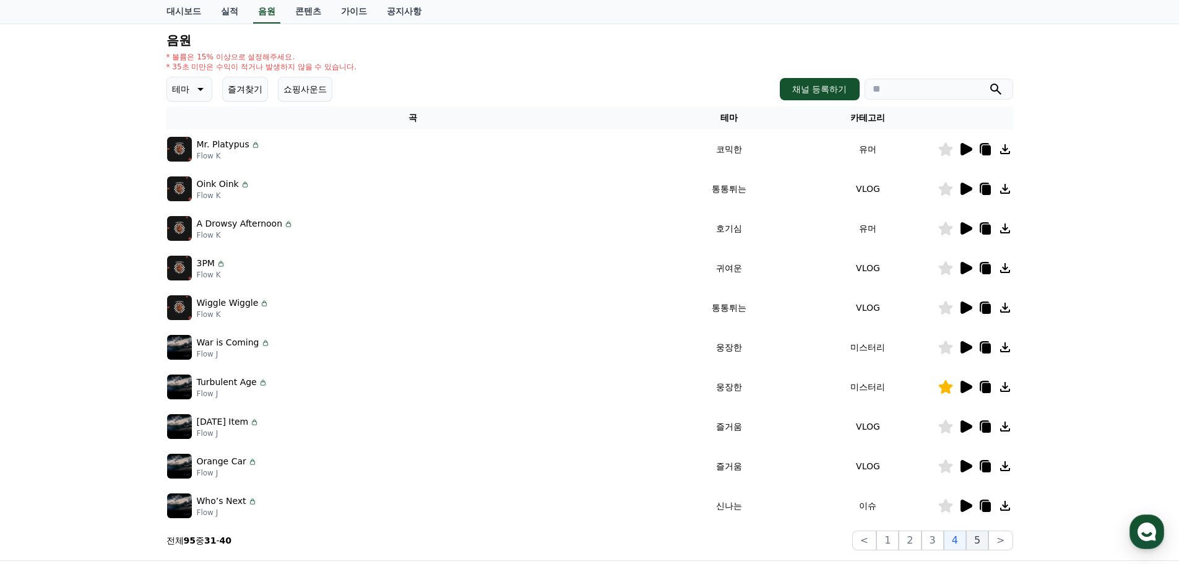
click at [978, 543] on button "5" at bounding box center [977, 540] width 22 height 20
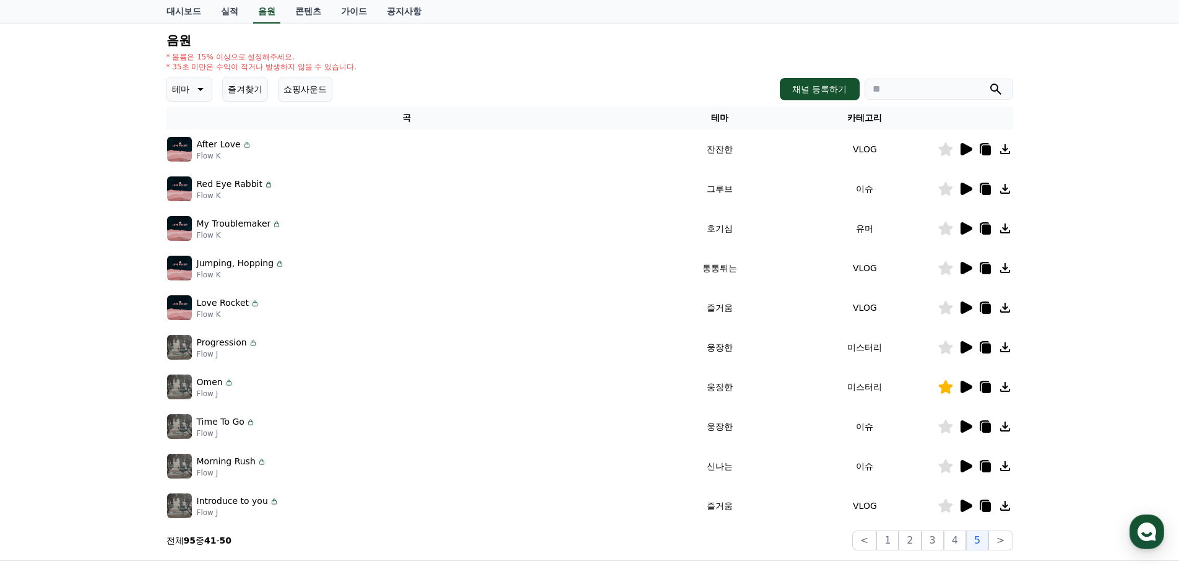
click at [964, 348] on icon at bounding box center [966, 347] width 12 height 12
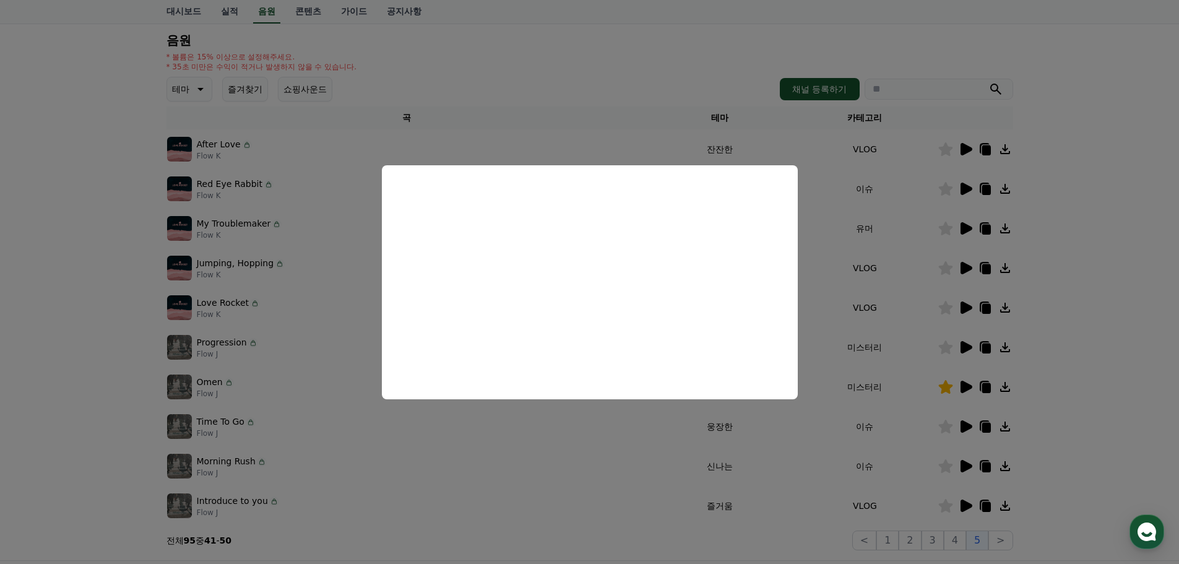
click at [932, 359] on button "close modal" at bounding box center [589, 282] width 1179 height 564
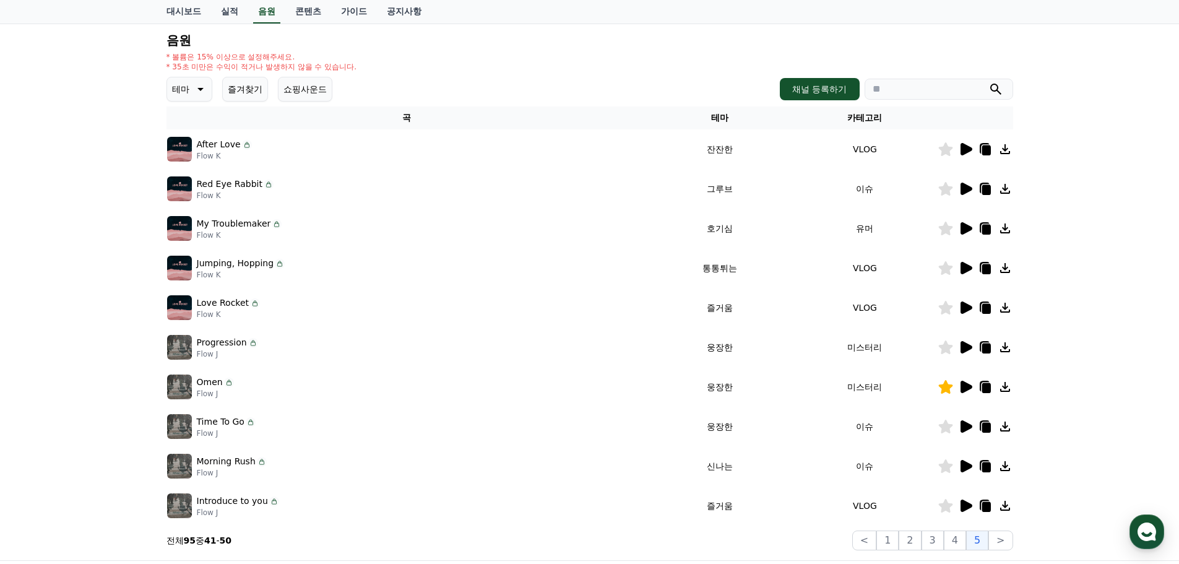
click at [970, 387] on icon at bounding box center [966, 387] width 12 height 12
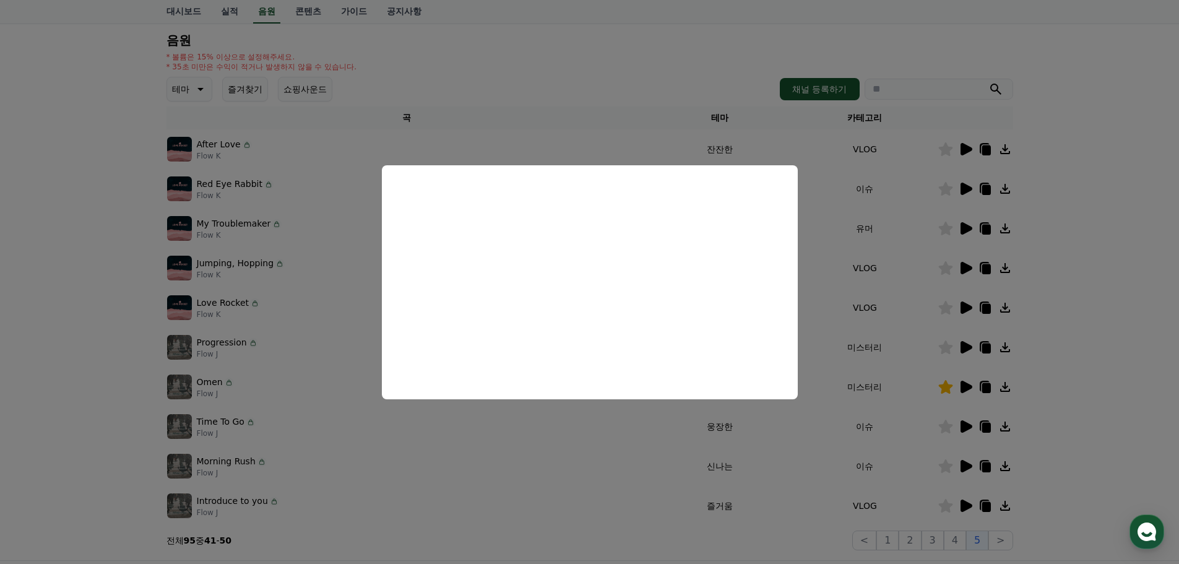
click at [884, 333] on button "close modal" at bounding box center [589, 282] width 1179 height 564
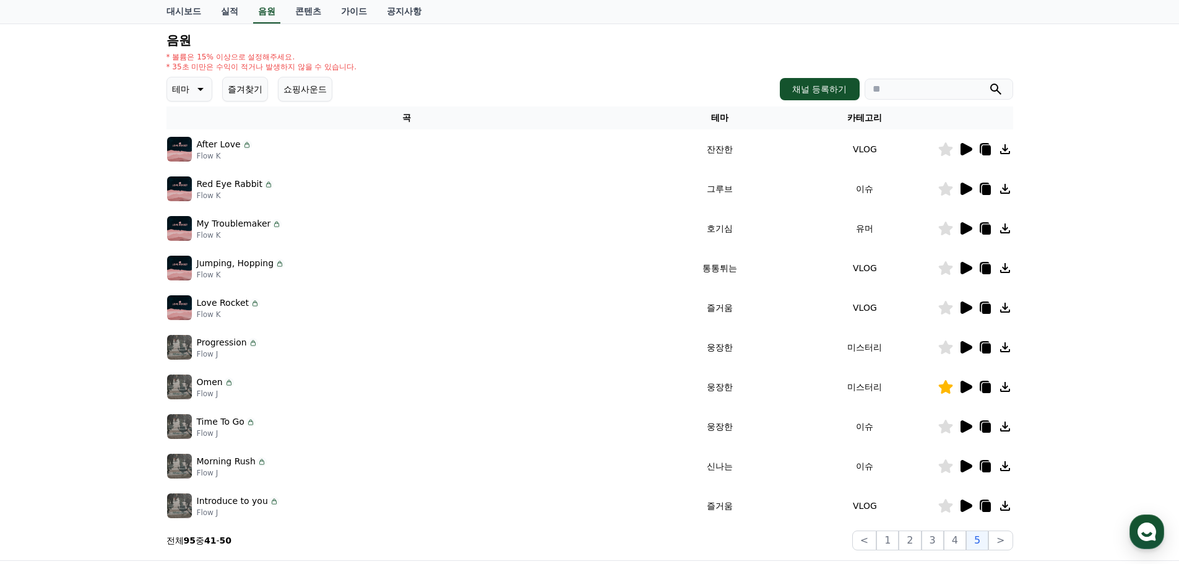
click at [965, 426] on icon at bounding box center [966, 426] width 12 height 12
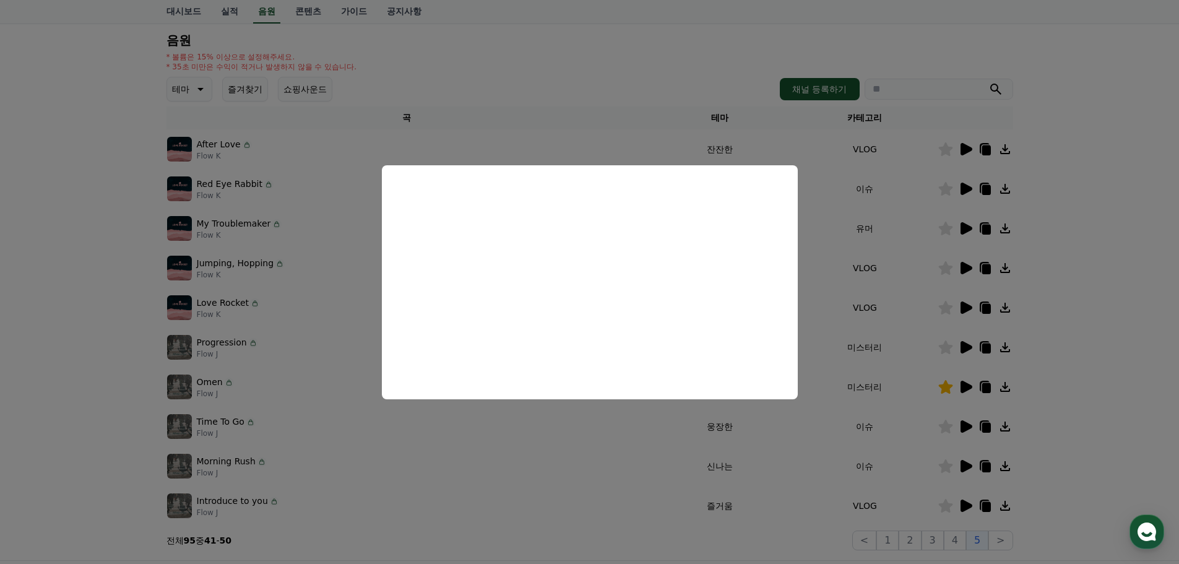
click at [942, 366] on button "close modal" at bounding box center [589, 282] width 1179 height 564
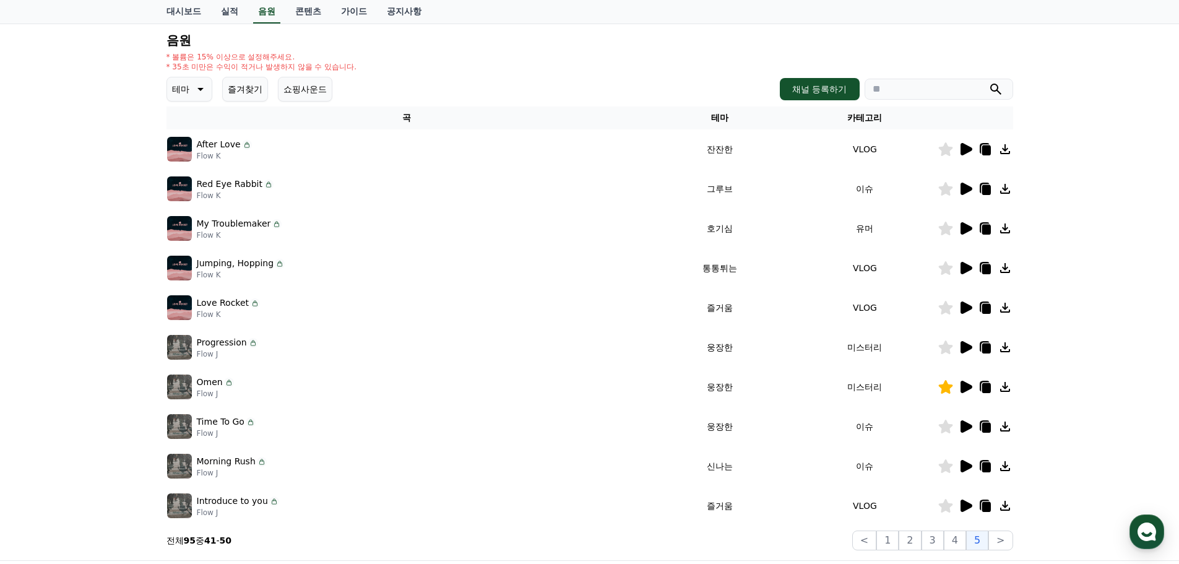
click at [965, 469] on icon at bounding box center [966, 466] width 12 height 12
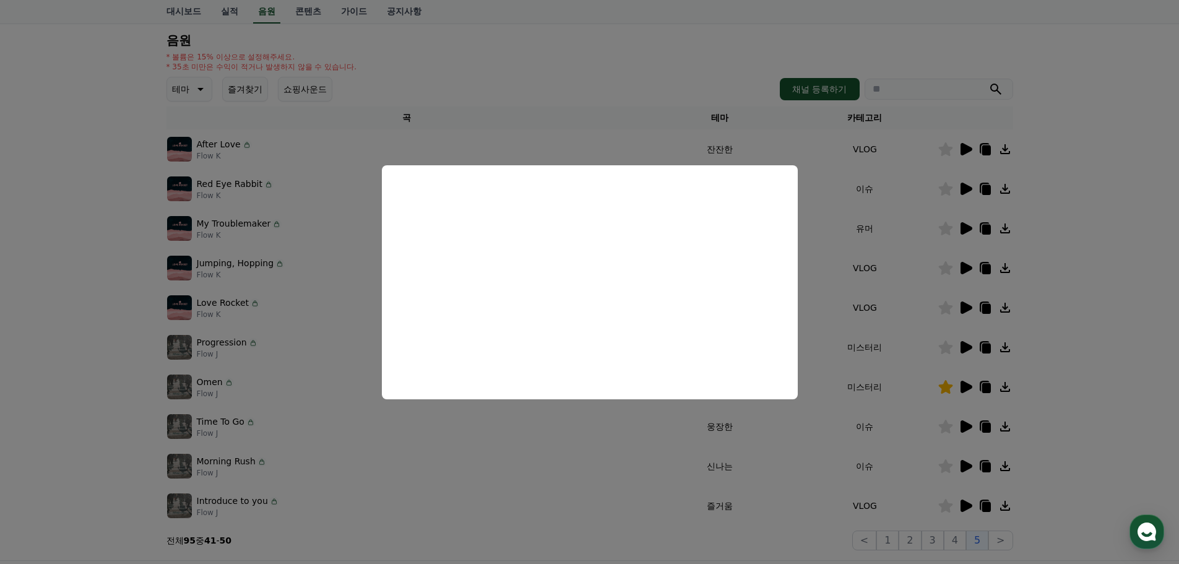
click at [956, 355] on button "close modal" at bounding box center [589, 282] width 1179 height 564
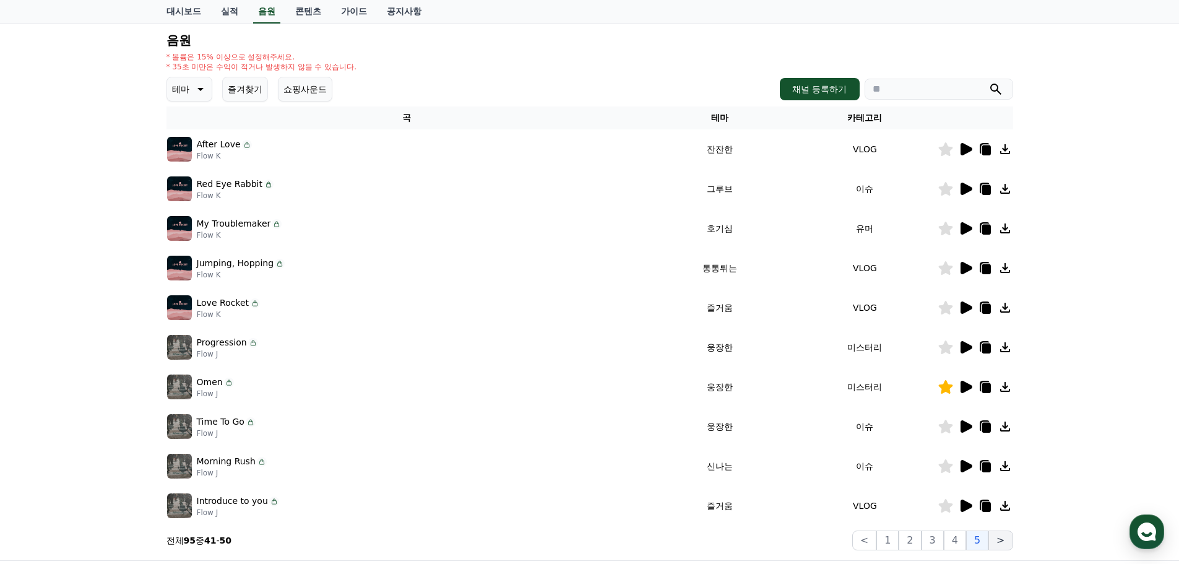
click at [1006, 541] on button ">" at bounding box center [1000, 540] width 24 height 20
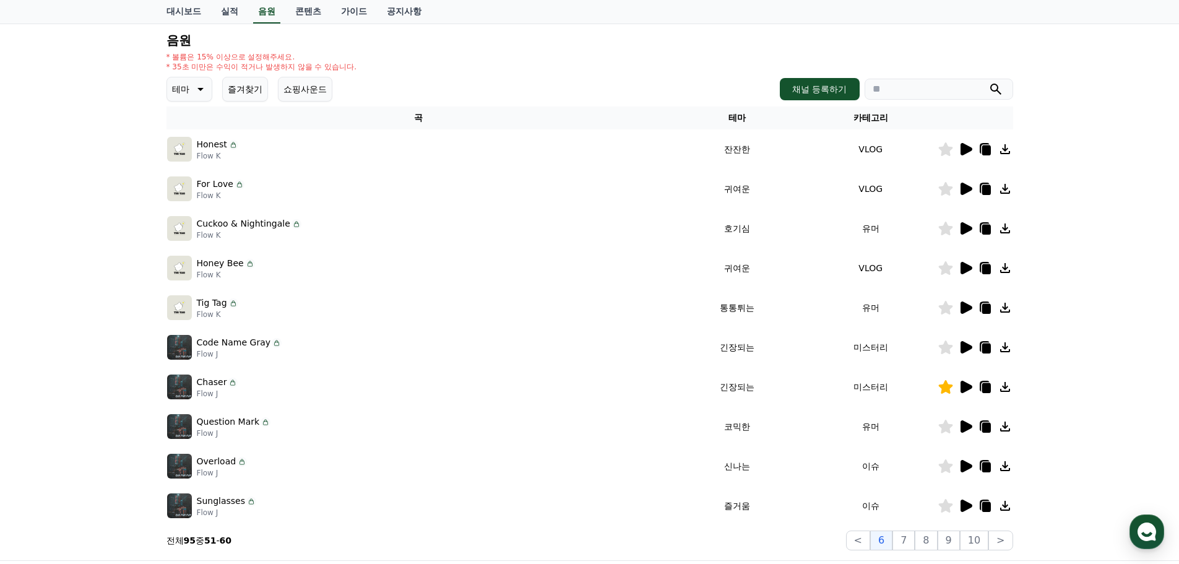
click at [963, 348] on icon at bounding box center [966, 347] width 12 height 12
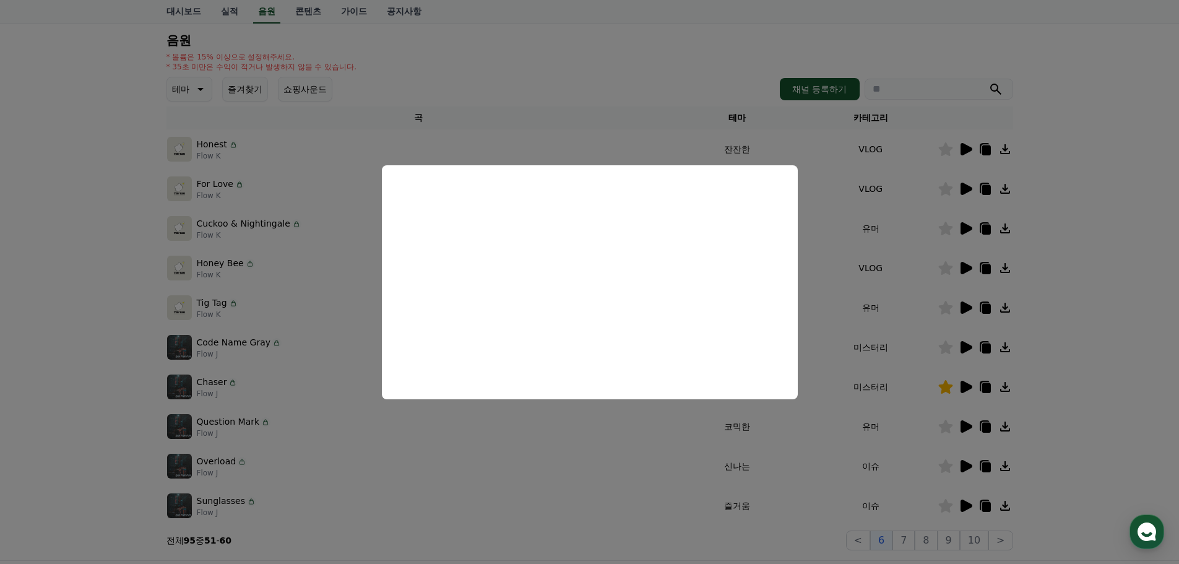
click at [962, 374] on button "close modal" at bounding box center [589, 282] width 1179 height 564
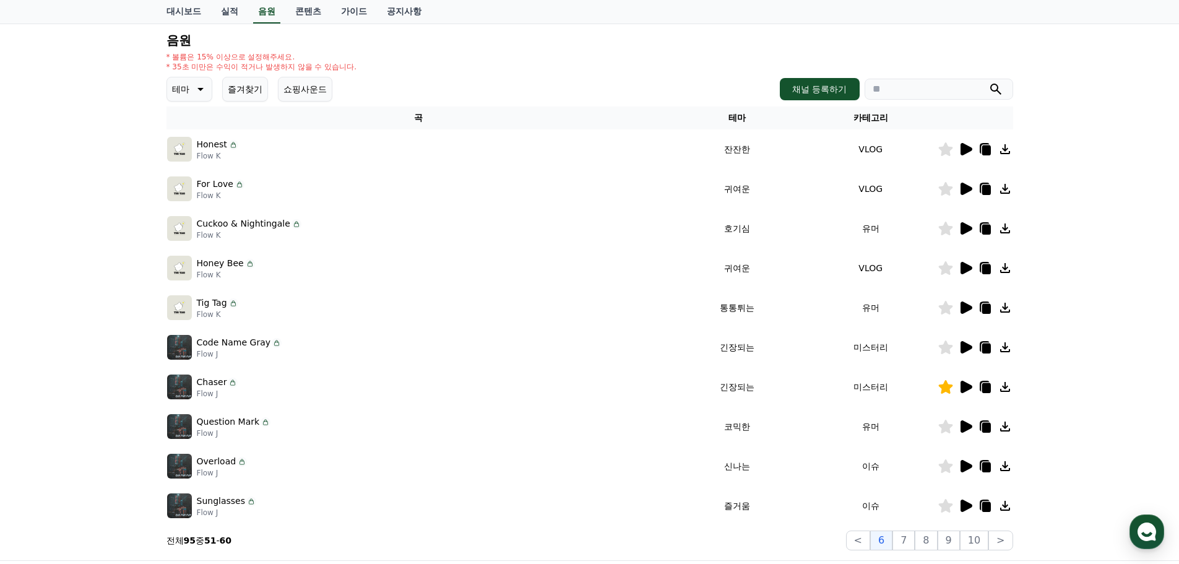
click at [962, 387] on icon at bounding box center [966, 387] width 12 height 12
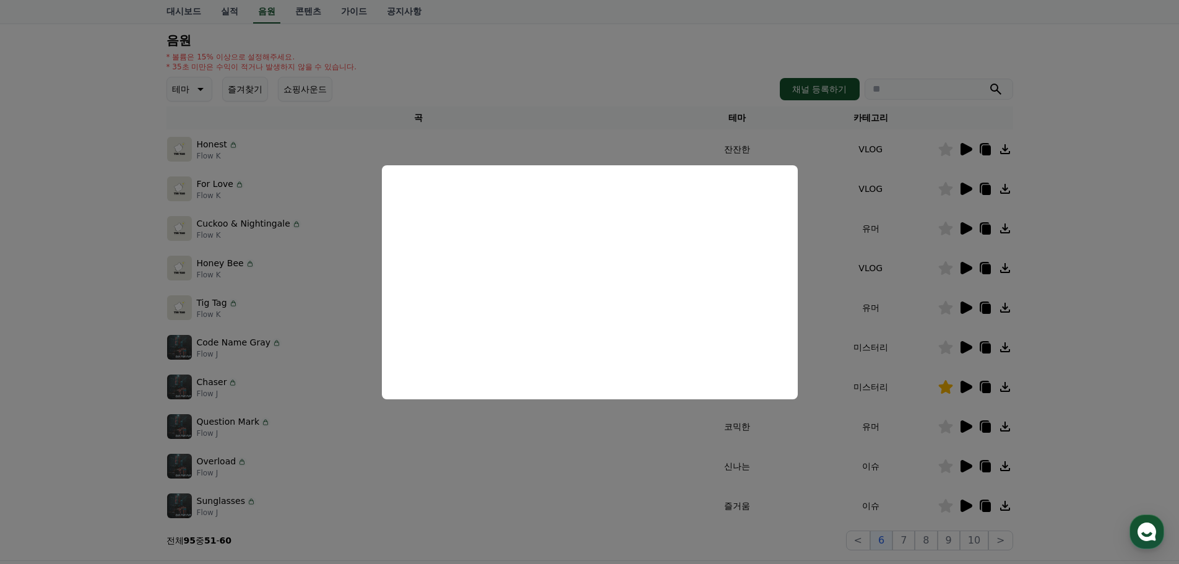
click at [908, 387] on button "close modal" at bounding box center [589, 282] width 1179 height 564
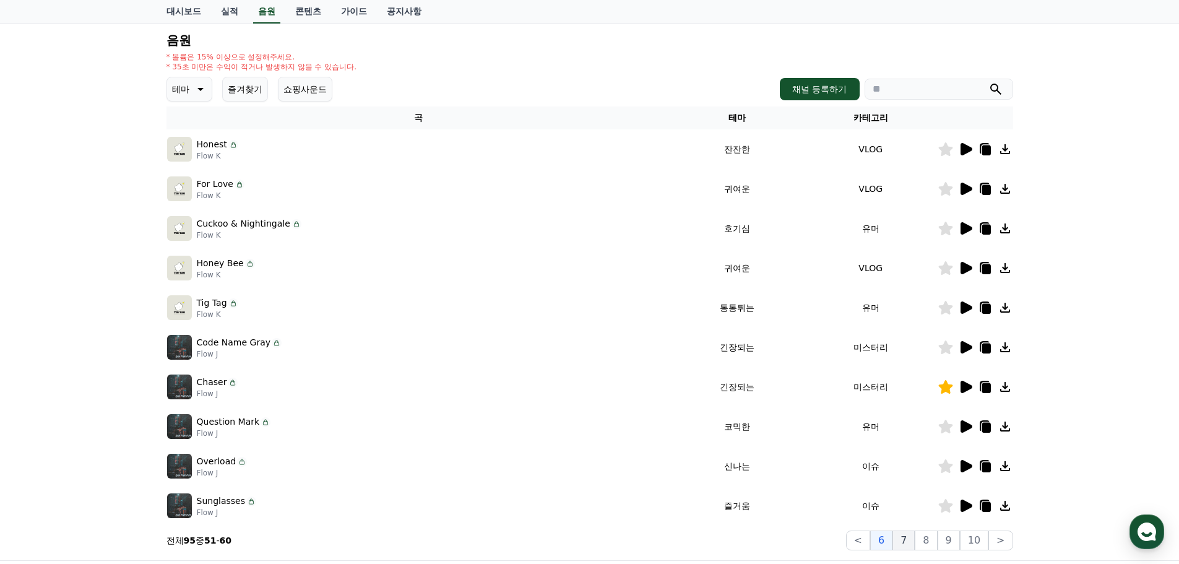
click at [914, 546] on button "7" at bounding box center [903, 540] width 22 height 20
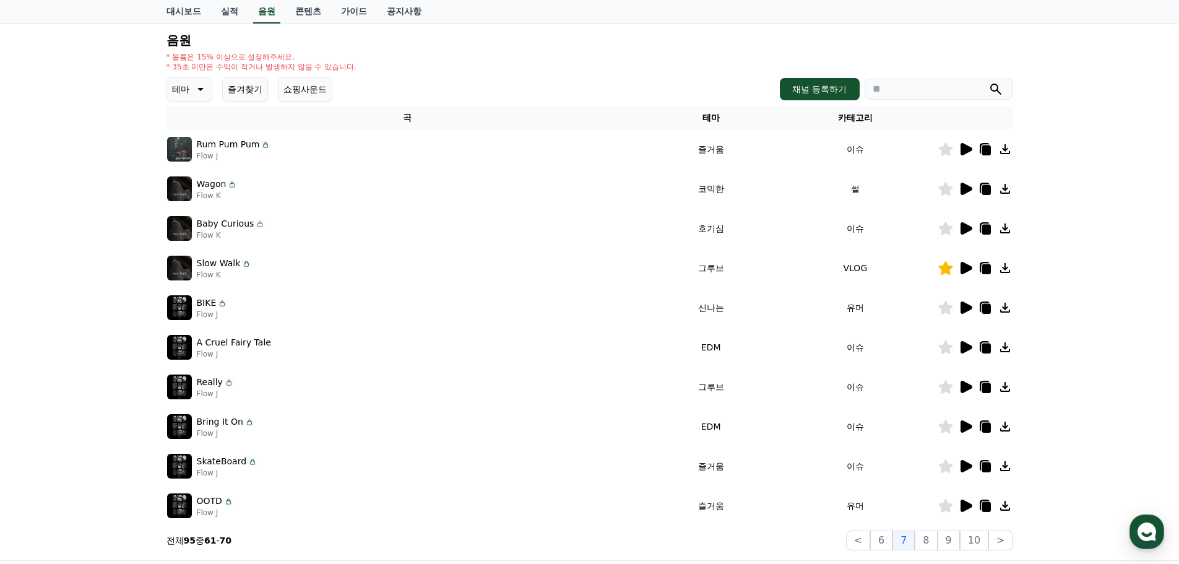
click at [966, 265] on icon at bounding box center [966, 268] width 12 height 12
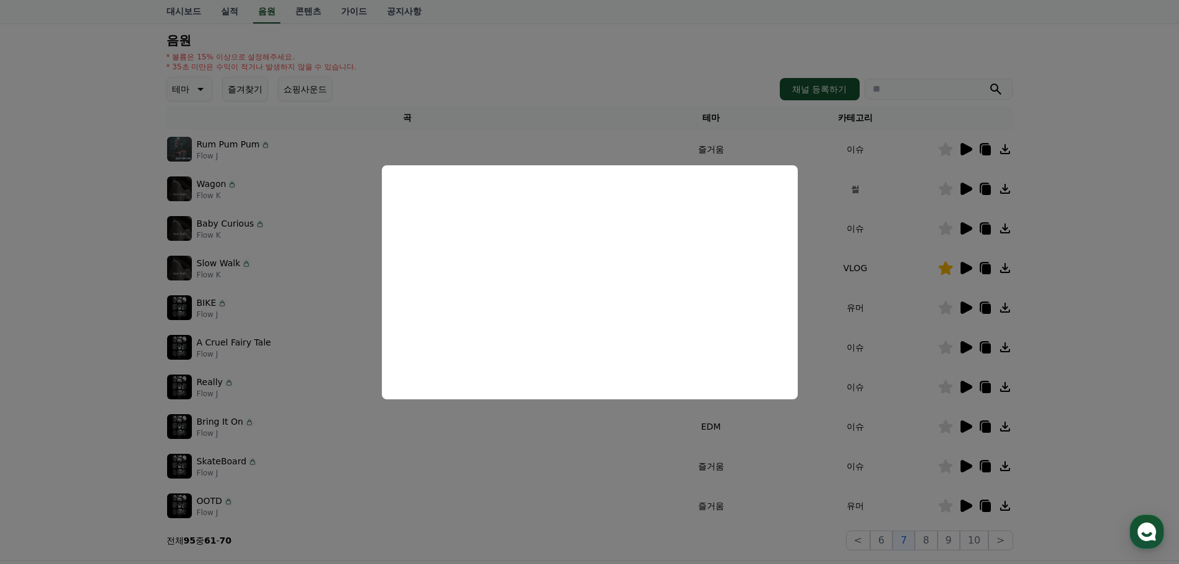
click at [942, 354] on button "close modal" at bounding box center [589, 282] width 1179 height 564
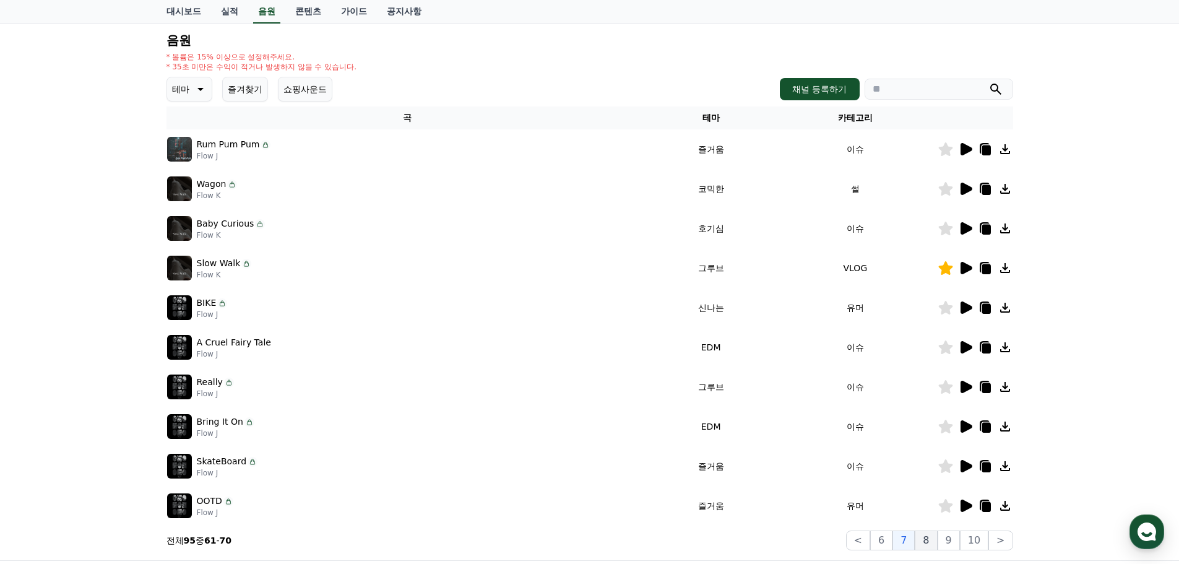
click at [926, 549] on button "8" at bounding box center [926, 540] width 22 height 20
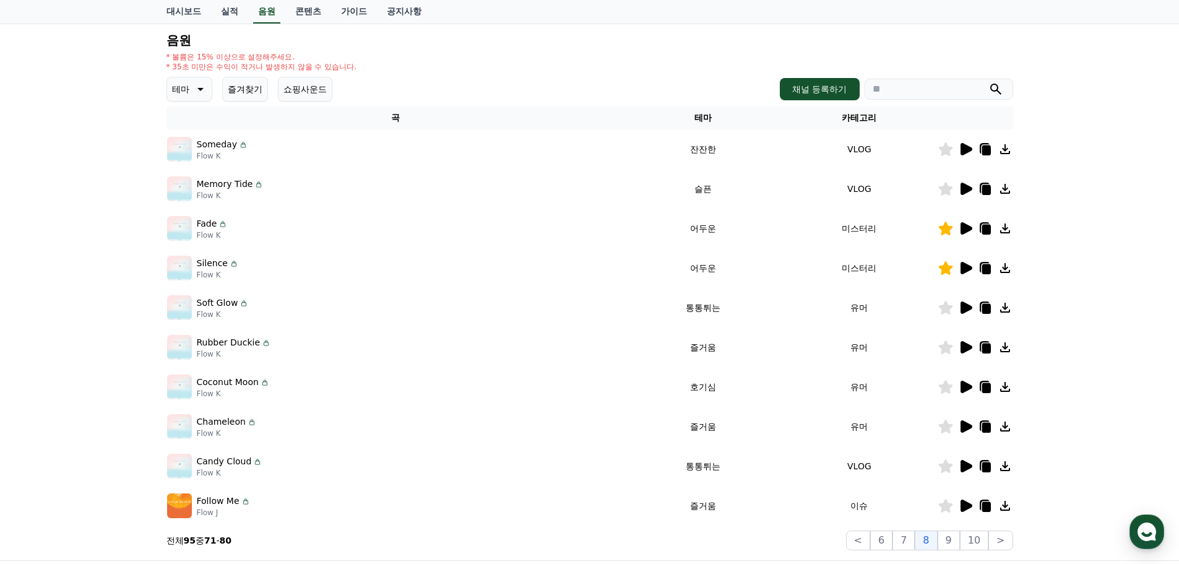
click at [965, 271] on icon at bounding box center [966, 268] width 12 height 12
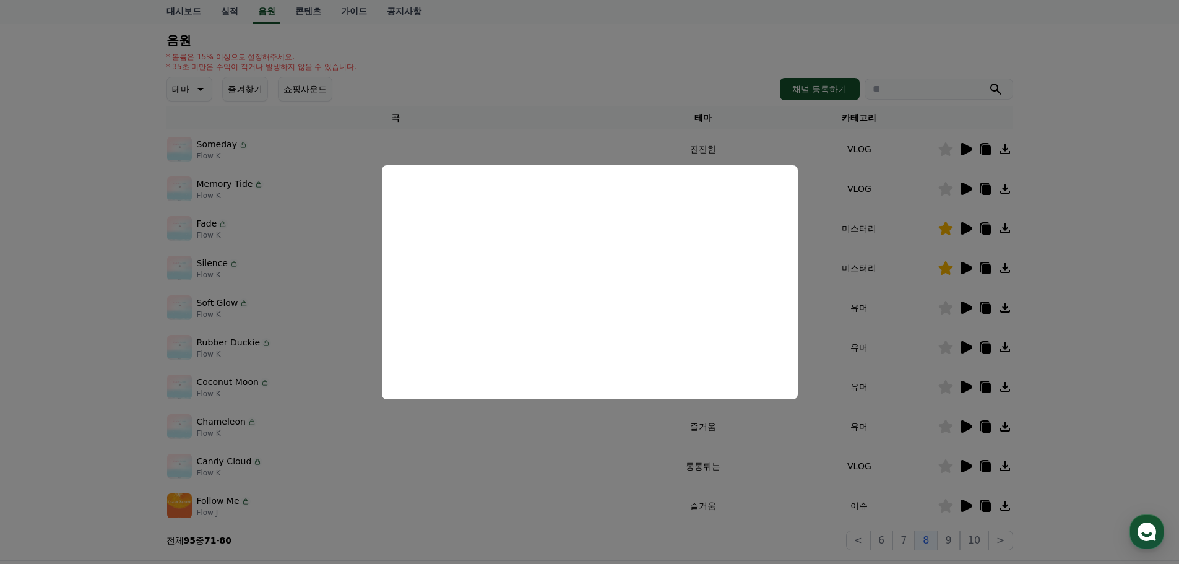
click at [864, 346] on button "close modal" at bounding box center [589, 282] width 1179 height 564
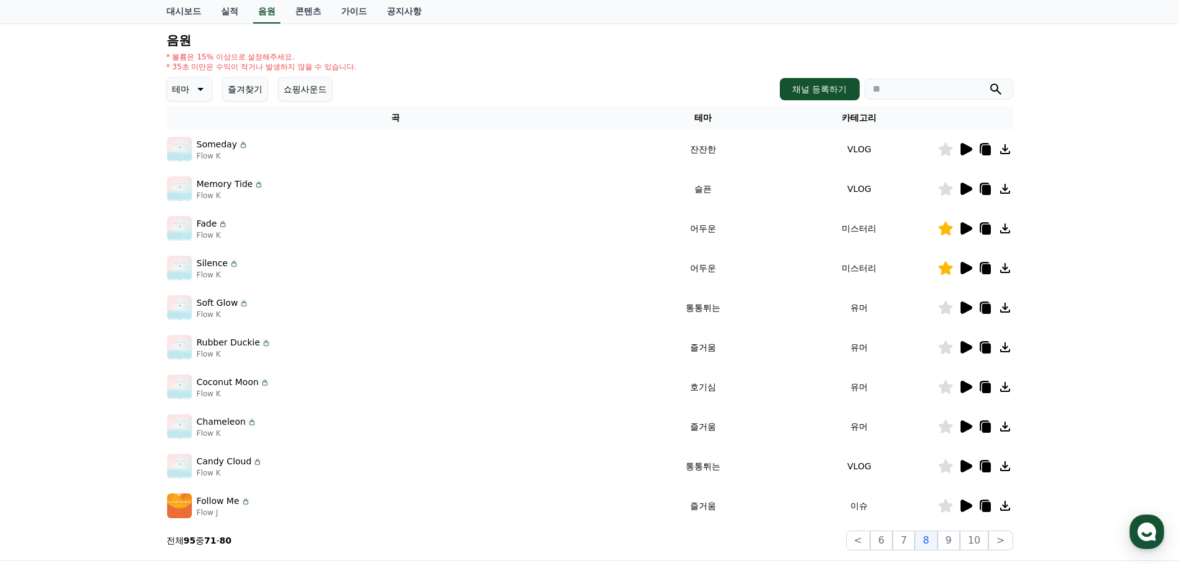
click at [968, 222] on icon at bounding box center [965, 228] width 15 height 15
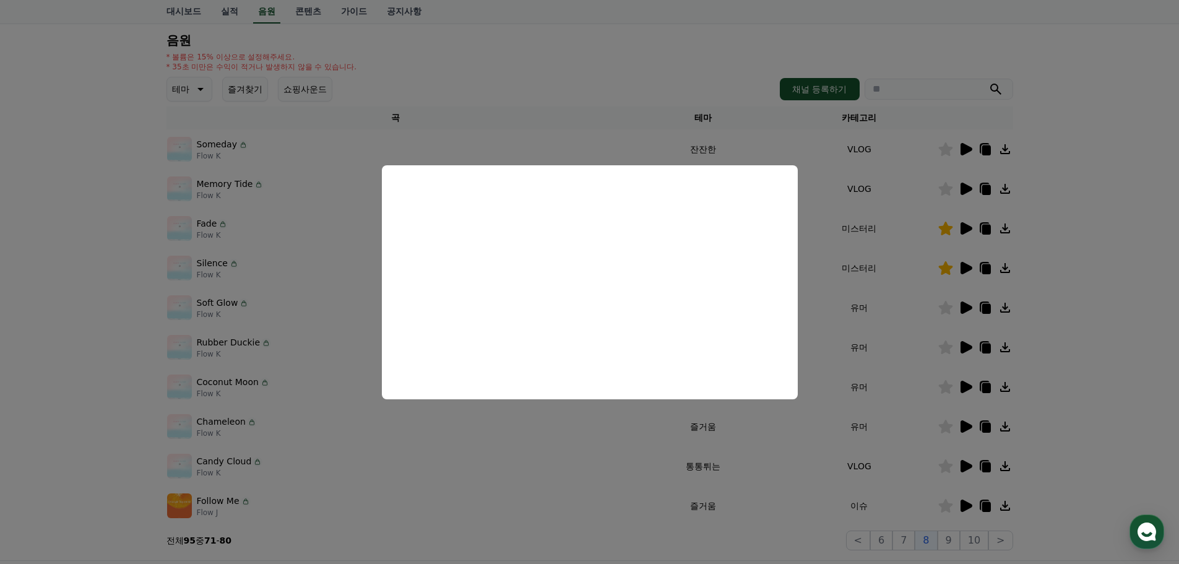
click at [678, 442] on button "close modal" at bounding box center [589, 282] width 1179 height 564
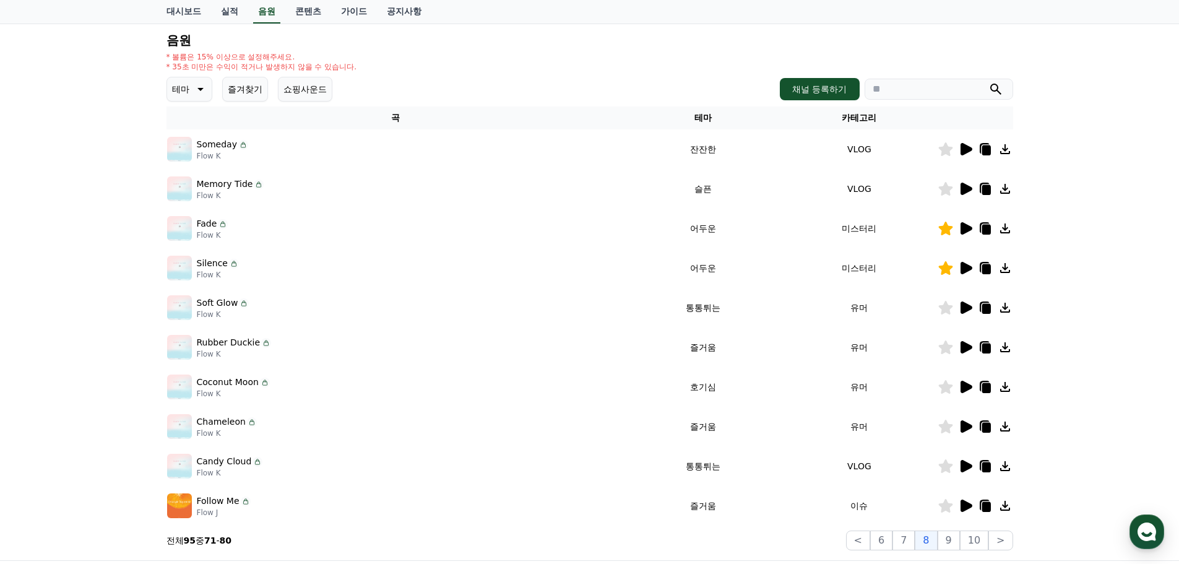
click at [984, 231] on icon at bounding box center [985, 230] width 9 height 10
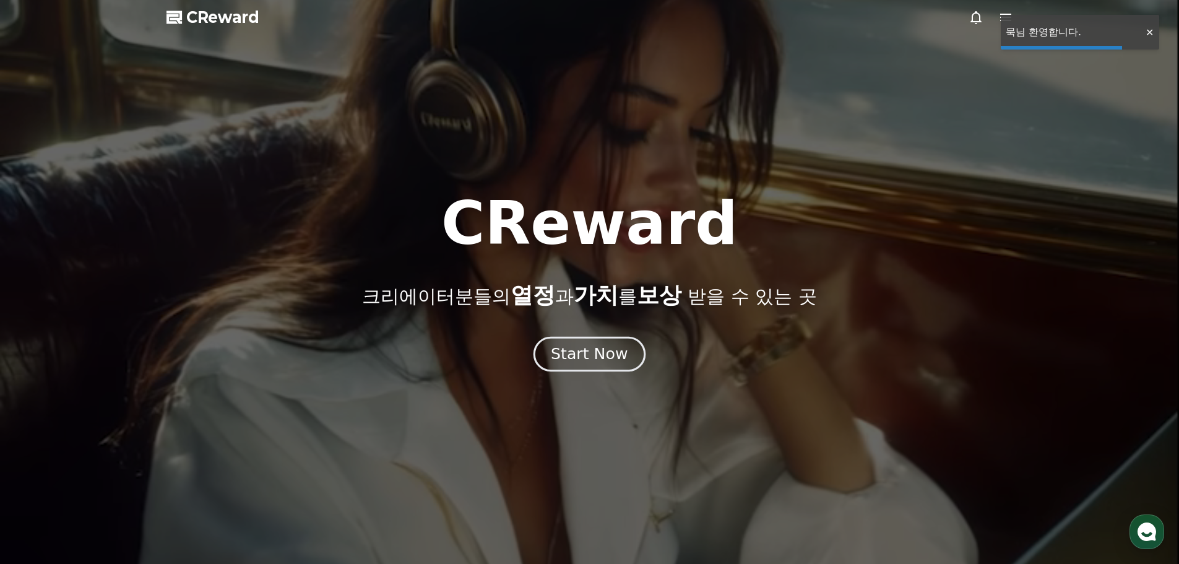
click at [629, 345] on button "Start Now" at bounding box center [589, 353] width 112 height 35
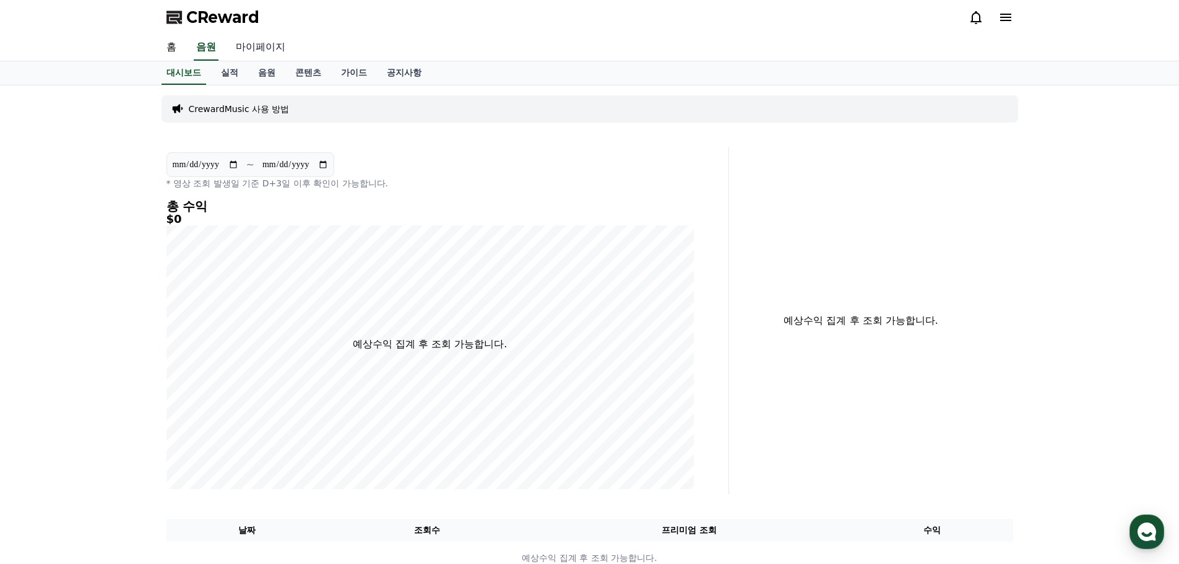
click at [255, 46] on link "마이페이지" at bounding box center [260, 48] width 69 height 26
select select "**********"
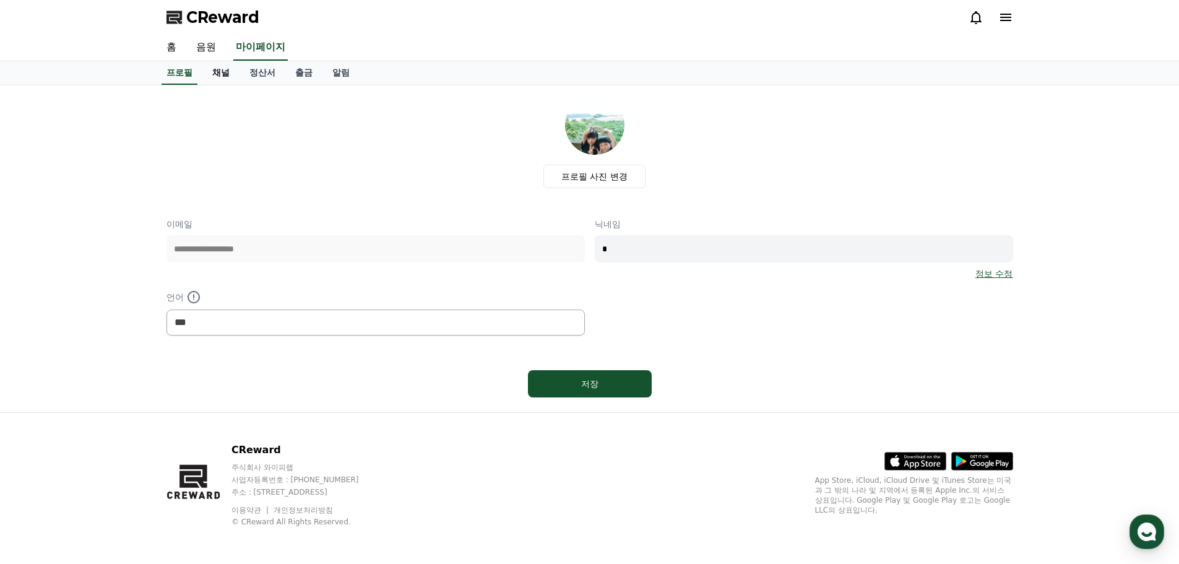
click at [217, 66] on link "채널" at bounding box center [220, 73] width 37 height 24
